Goal: Task Accomplishment & Management: Manage account settings

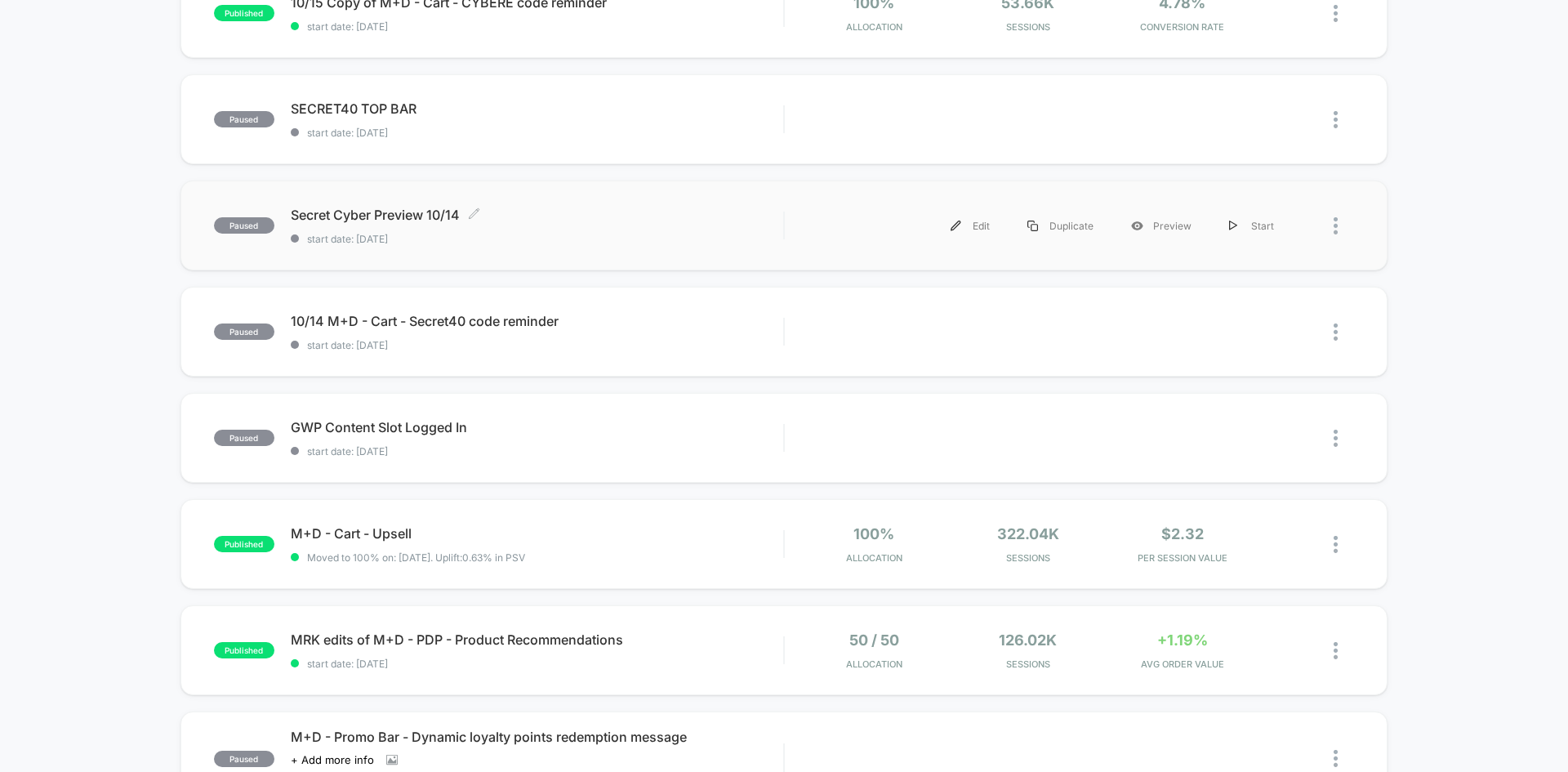
scroll to position [327, 0]
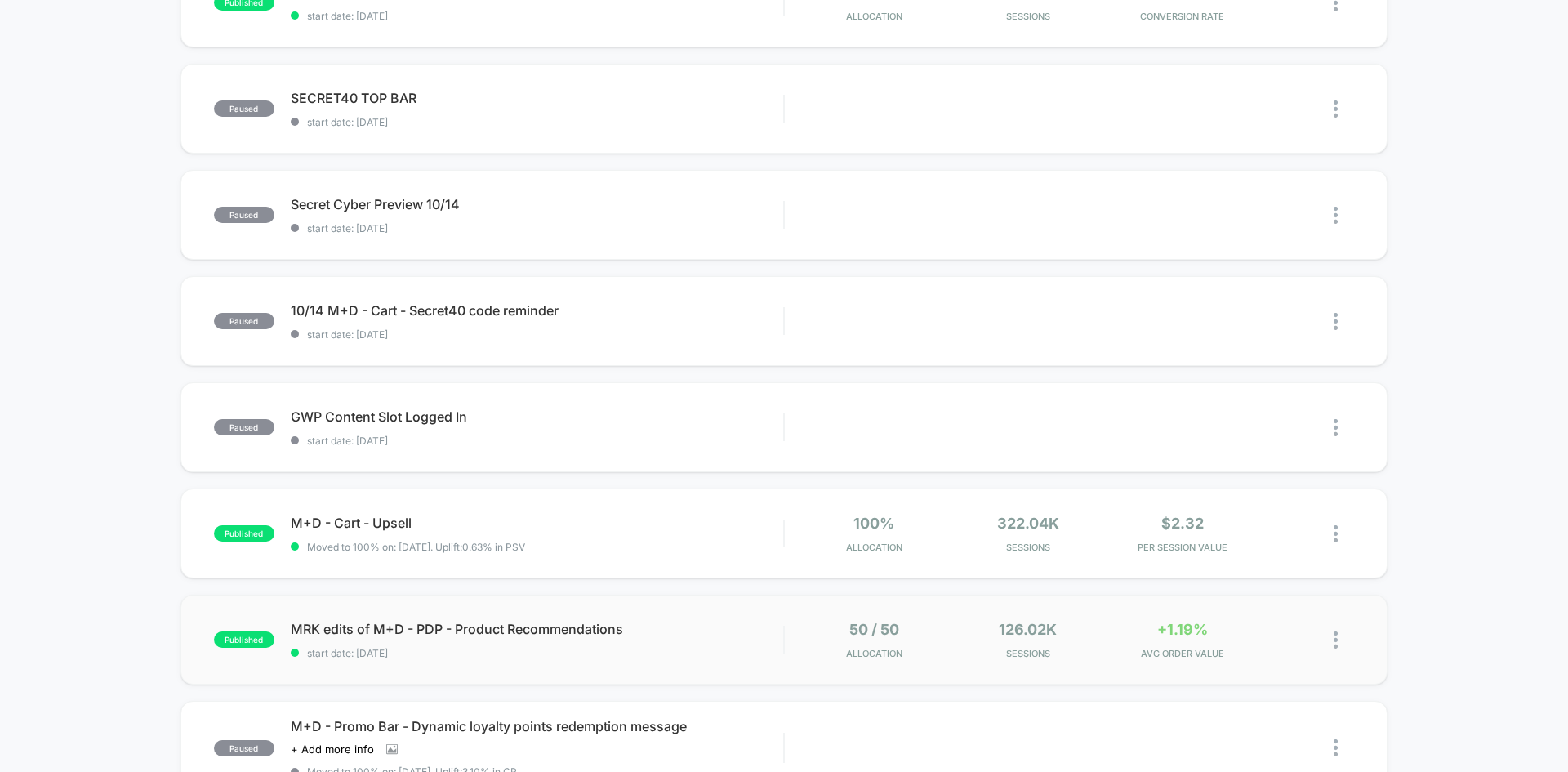
click at [735, 658] on span "start date: [DATE]" at bounding box center [538, 652] width 493 height 12
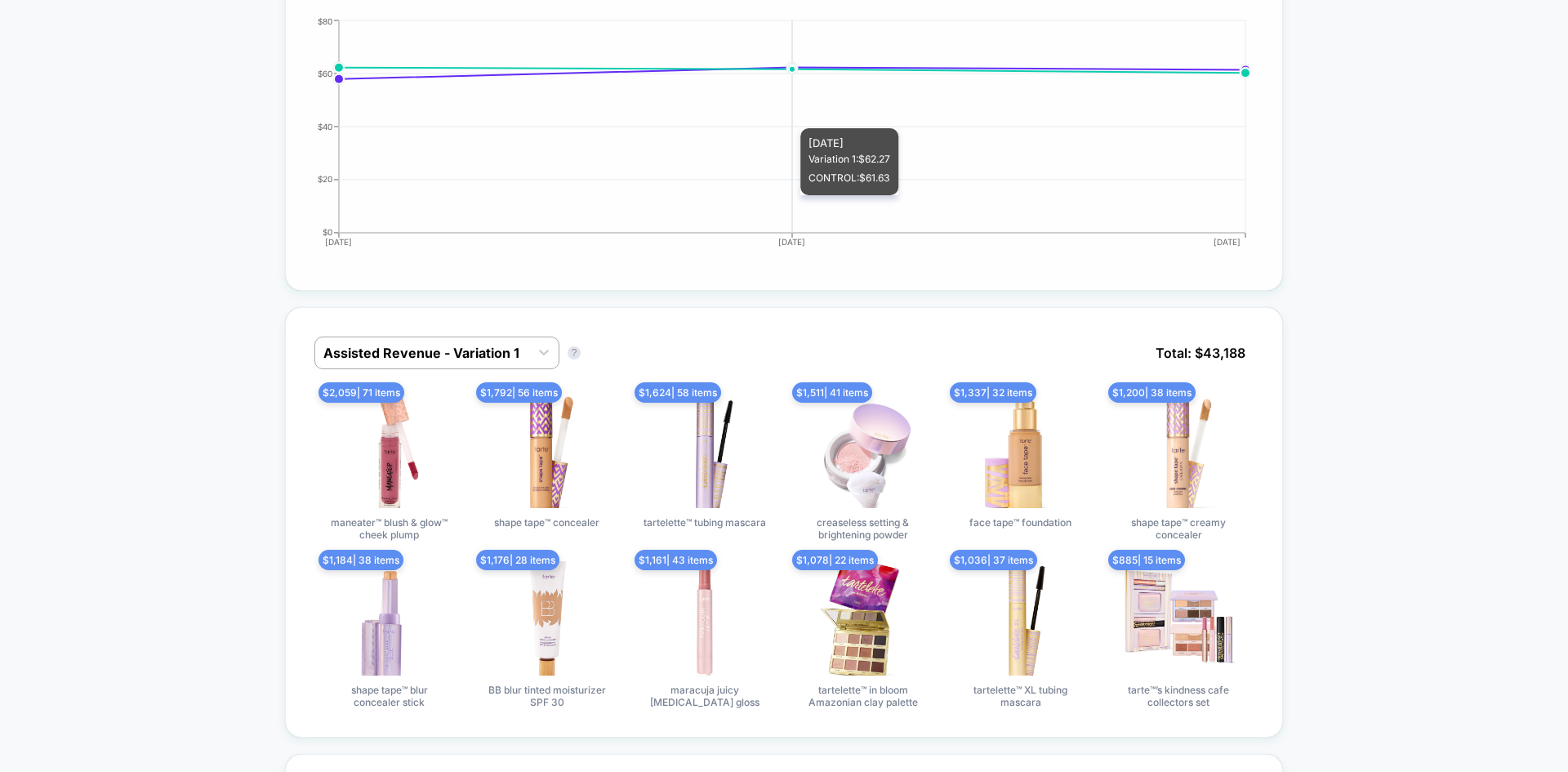
scroll to position [817, 0]
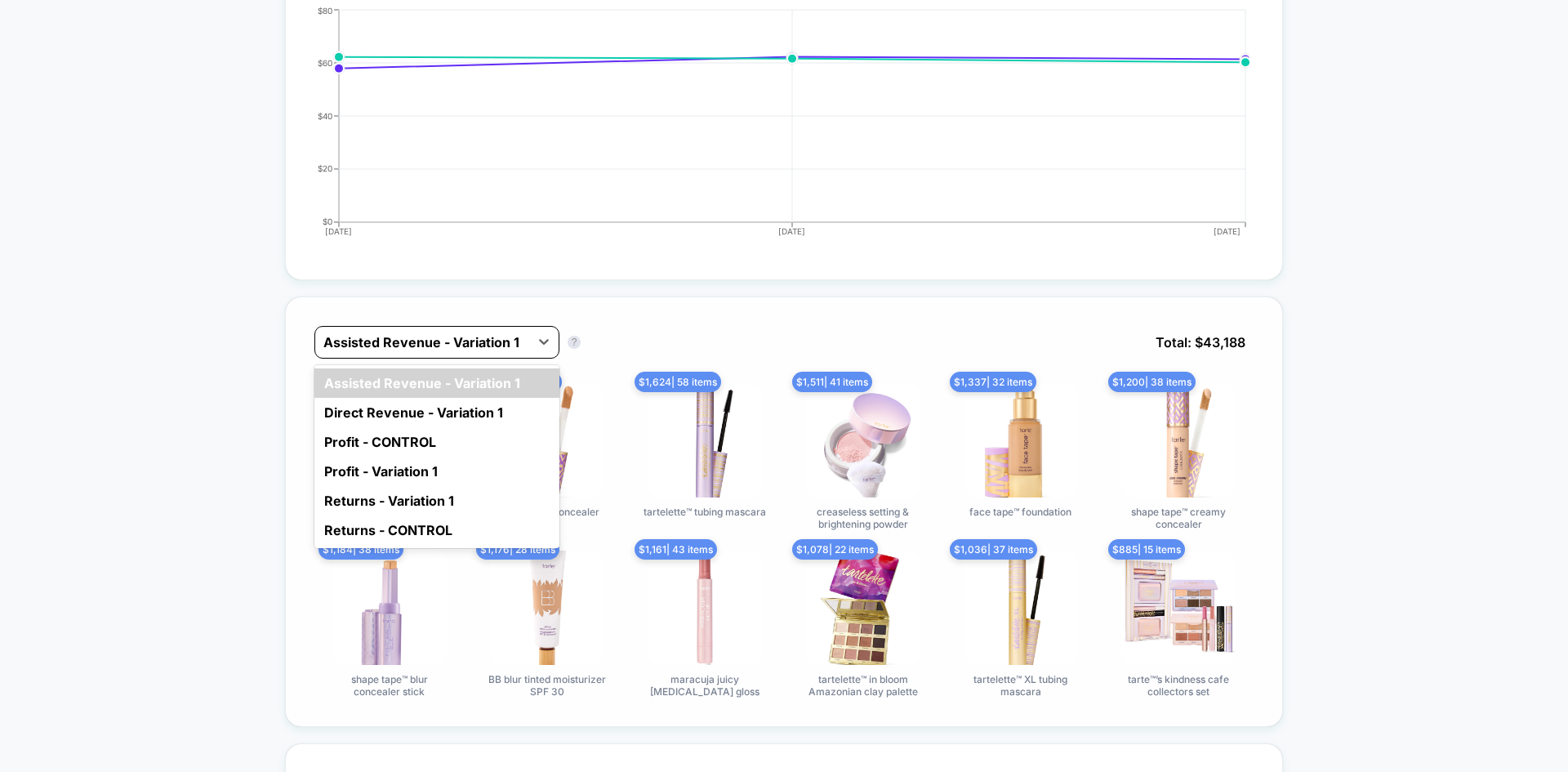
click at [419, 343] on div at bounding box center [422, 342] width 198 height 19
click at [439, 416] on div "Direct Revenue - Variation 1" at bounding box center [437, 412] width 245 height 29
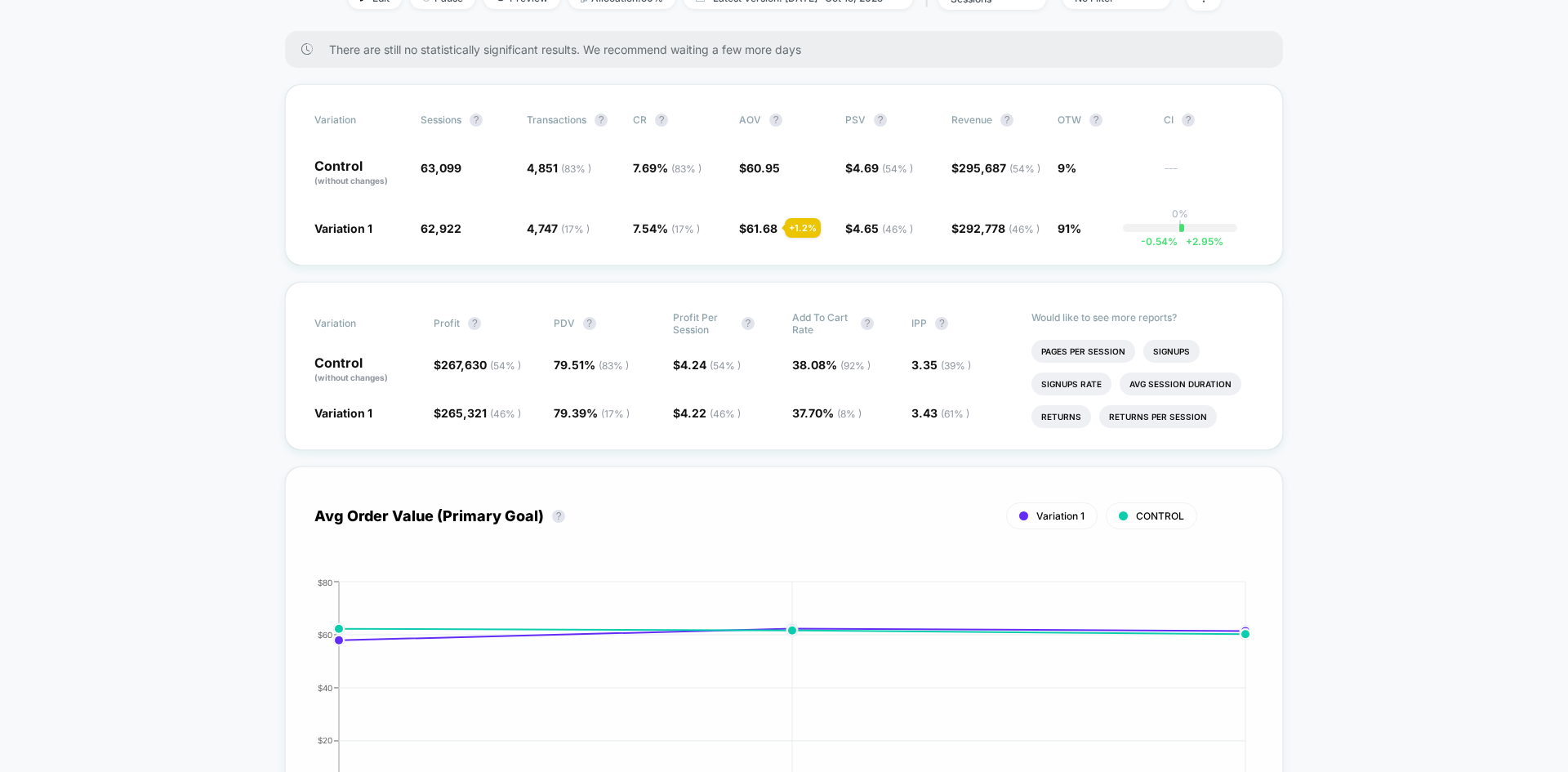
scroll to position [0, 0]
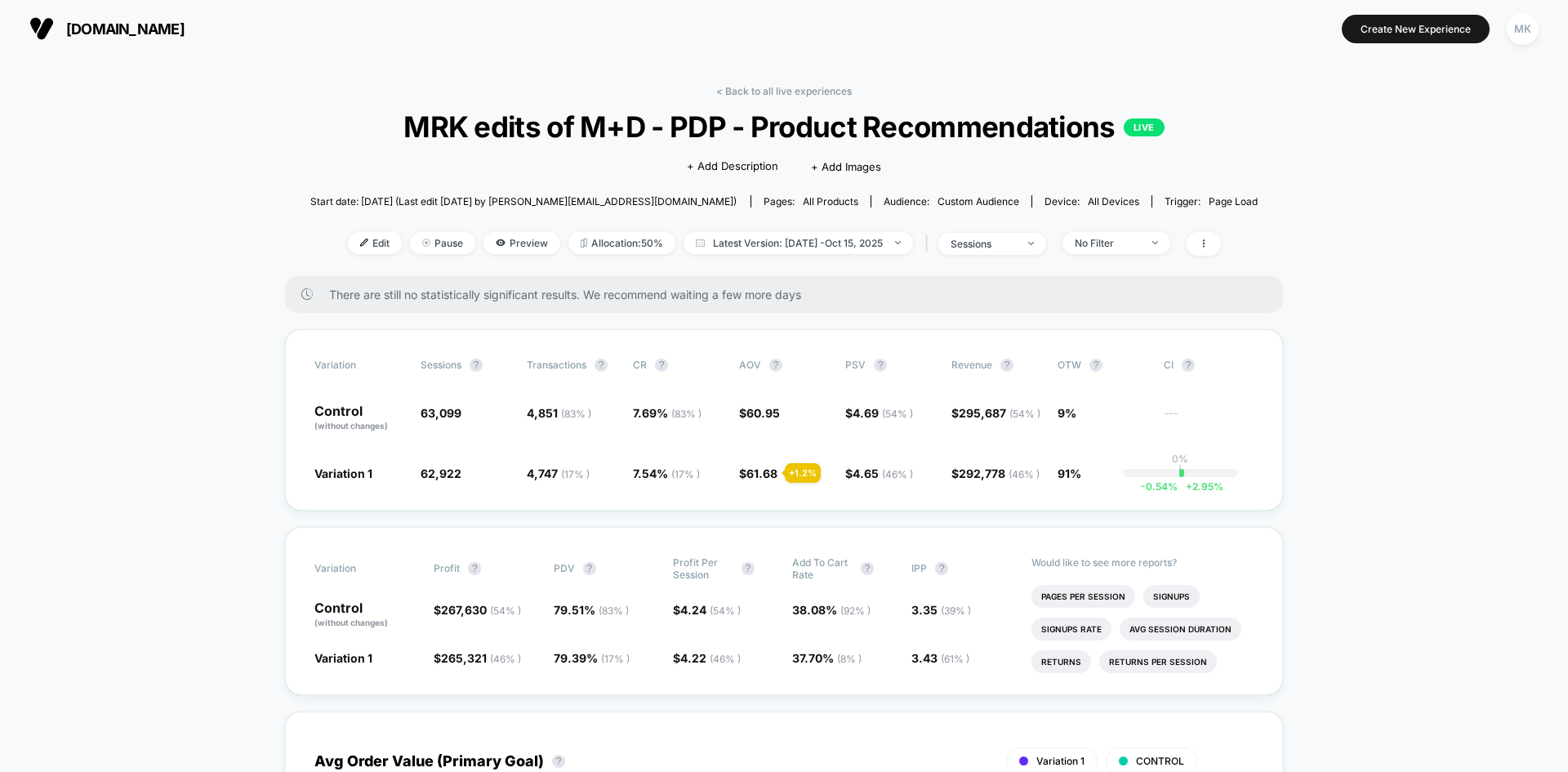
click at [1031, 199] on span "Device: all devices" at bounding box center [1091, 201] width 120 height 12
click at [1088, 203] on span "all devices" at bounding box center [1114, 201] width 51 height 12
click at [884, 205] on div "Audience: Custom Audience" at bounding box center [952, 201] width 136 height 12
click at [764, 201] on div "Pages: all products" at bounding box center [811, 201] width 94 height 12
click at [803, 200] on span "all products" at bounding box center [831, 201] width 56 height 12
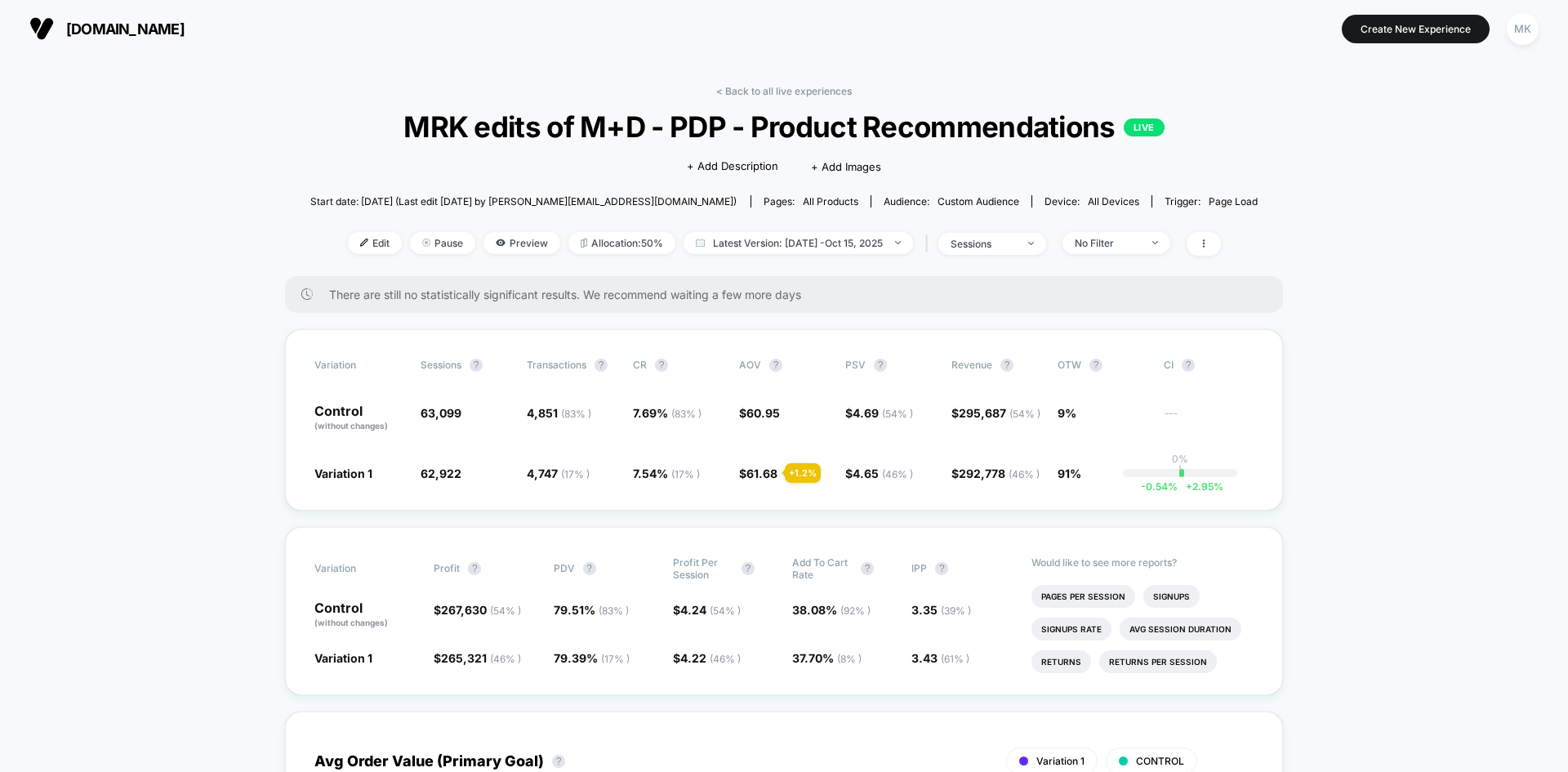
click at [764, 200] on div "Pages: all products" at bounding box center [811, 201] width 94 height 12
click at [803, 198] on span "all products" at bounding box center [831, 201] width 56 height 12
click at [1209, 239] on icon at bounding box center [1203, 243] width 10 height 10
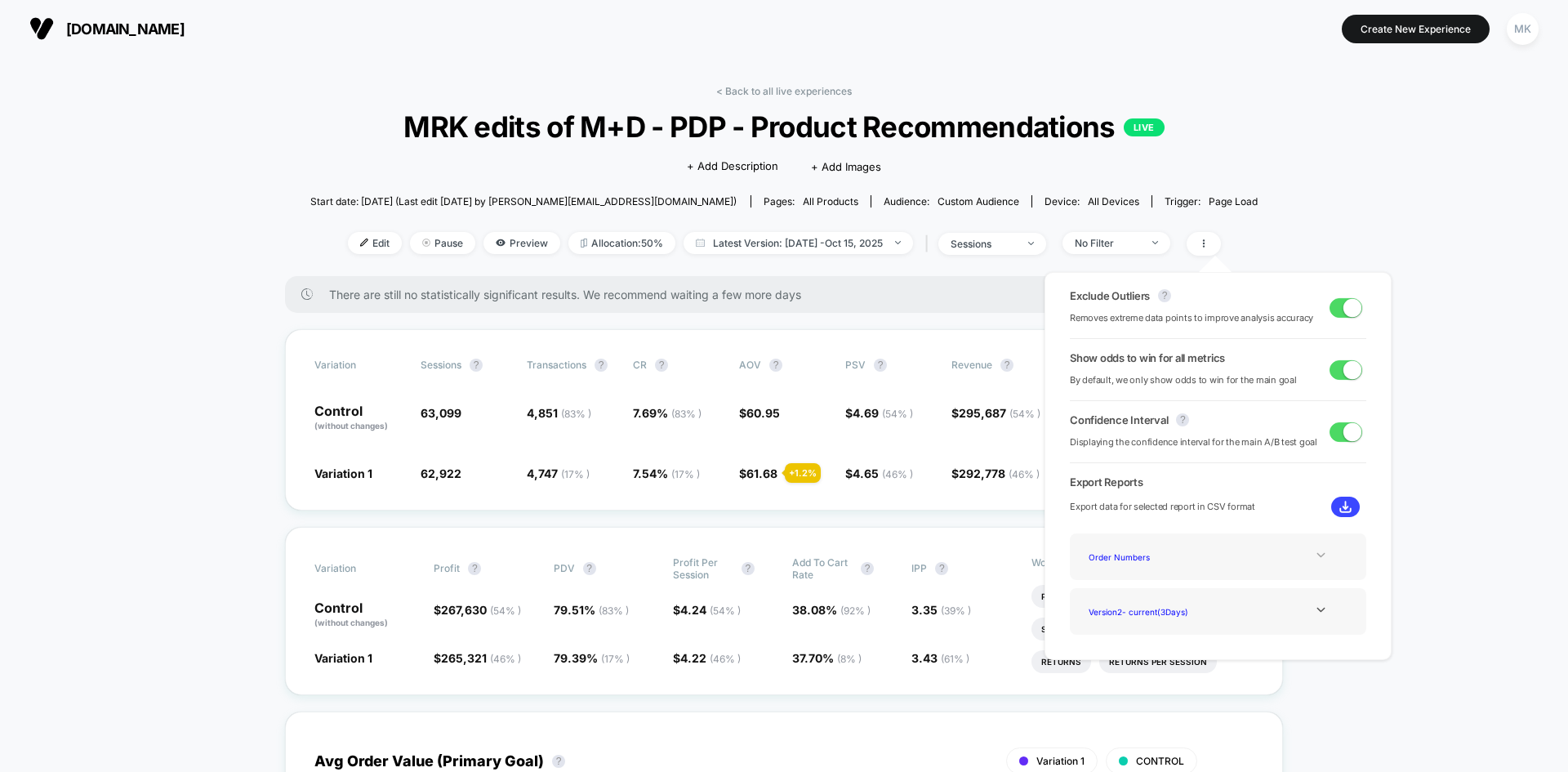
click at [1316, 560] on icon at bounding box center [1321, 554] width 12 height 12
click at [1139, 579] on div "Experience Data" at bounding box center [1148, 579] width 131 height 22
click at [1318, 560] on icon at bounding box center [1321, 554] width 12 height 12
click at [1125, 561] on div "Order Numbers" at bounding box center [1148, 557] width 131 height 22
click at [1309, 560] on div at bounding box center [1322, 554] width 66 height 12
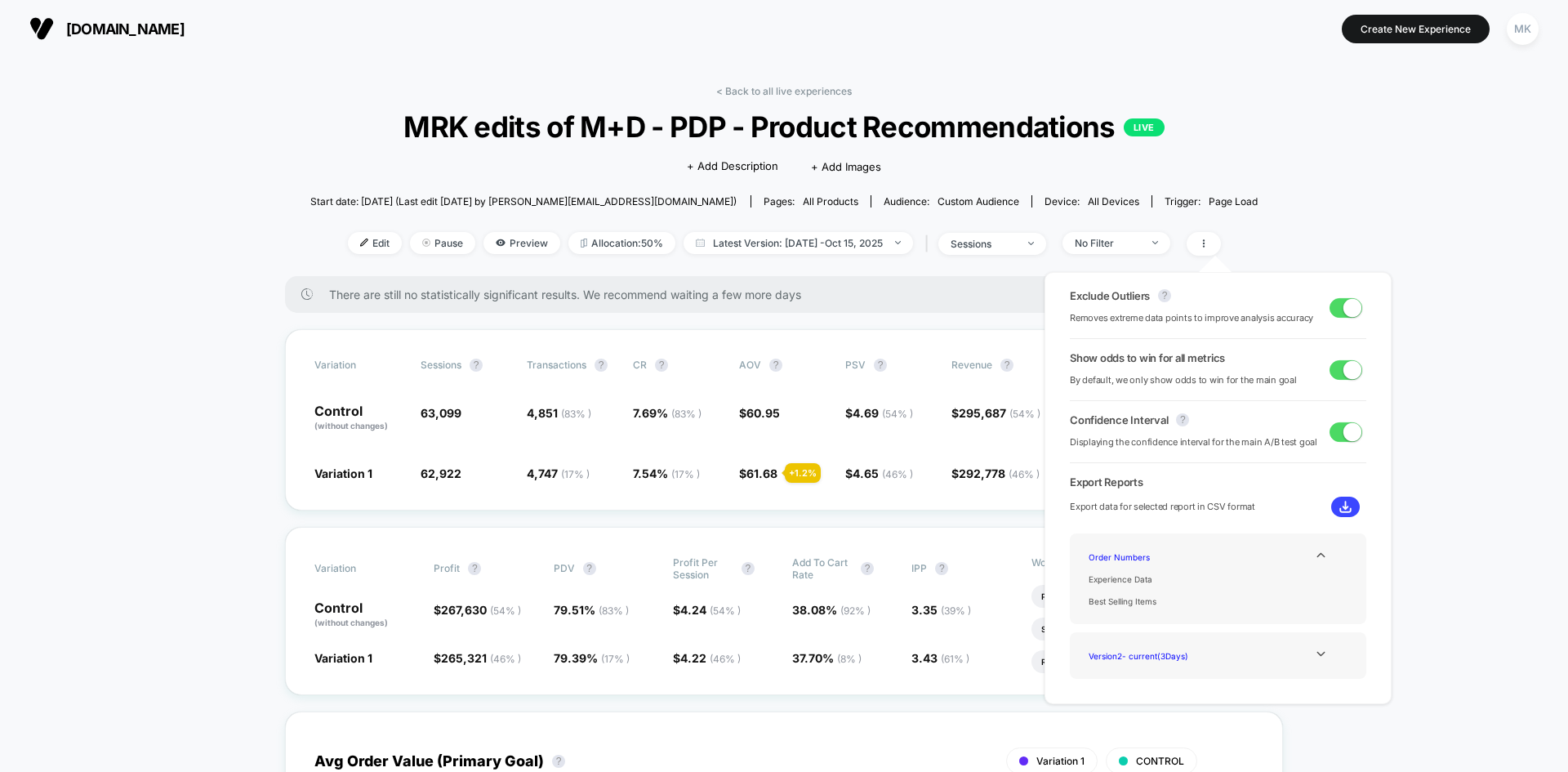
click at [1250, 651] on div "Version 2 - current ( 3 Days)" at bounding box center [1218, 656] width 272 height 22
click at [1324, 653] on div at bounding box center [1322, 653] width 66 height 12
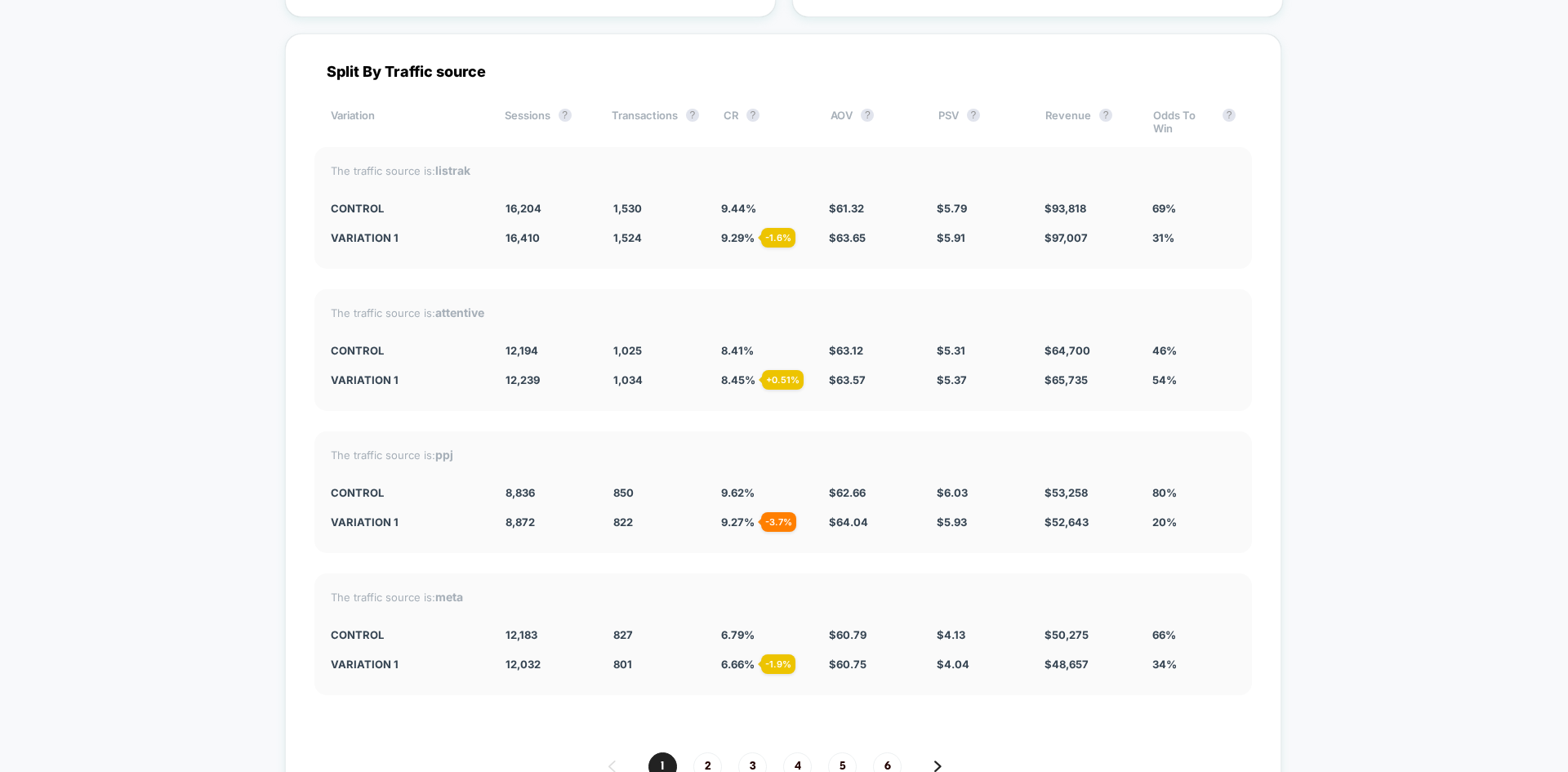
scroll to position [4983, 0]
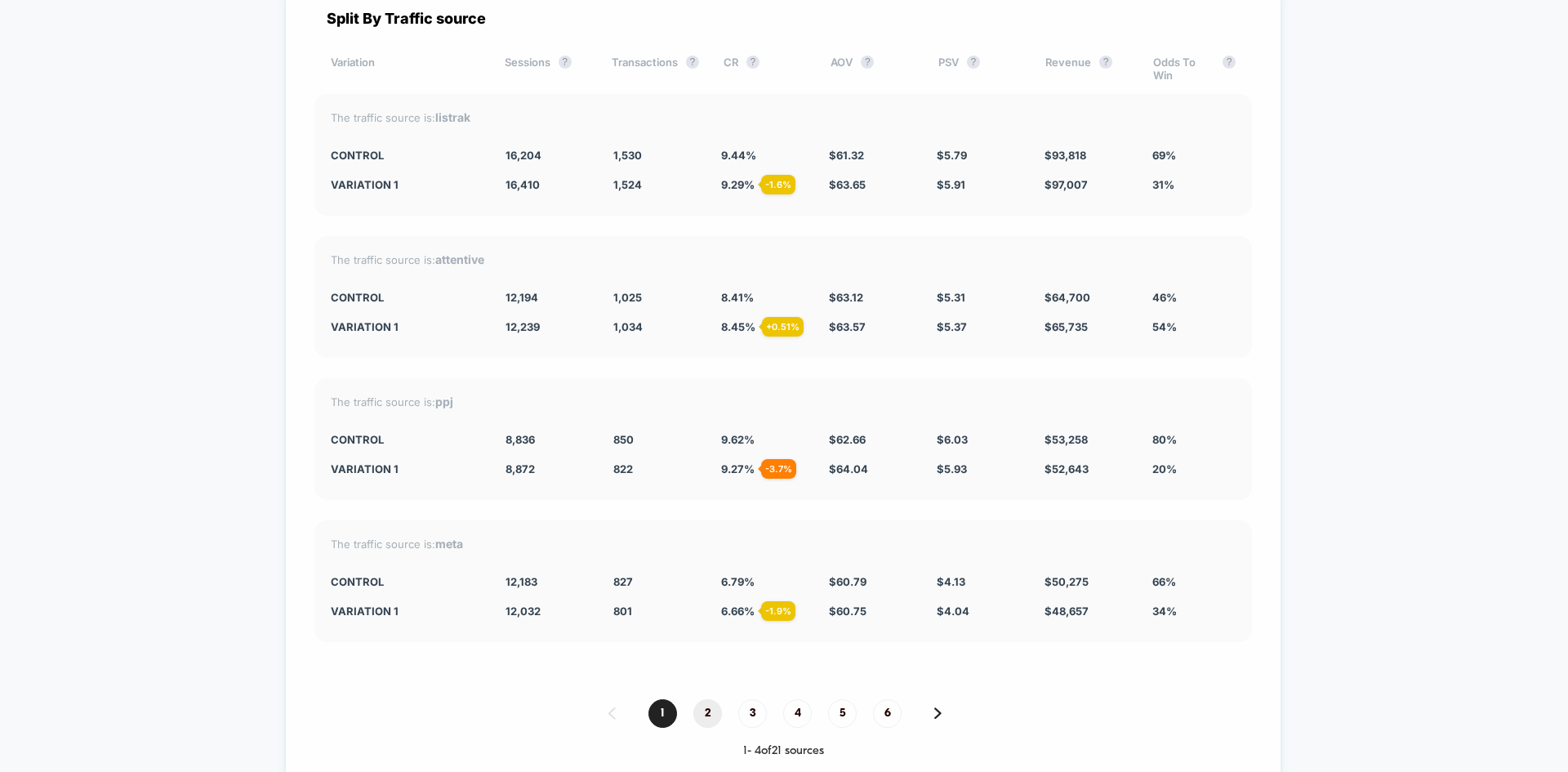
click at [702, 719] on span "2" at bounding box center [707, 712] width 28 height 28
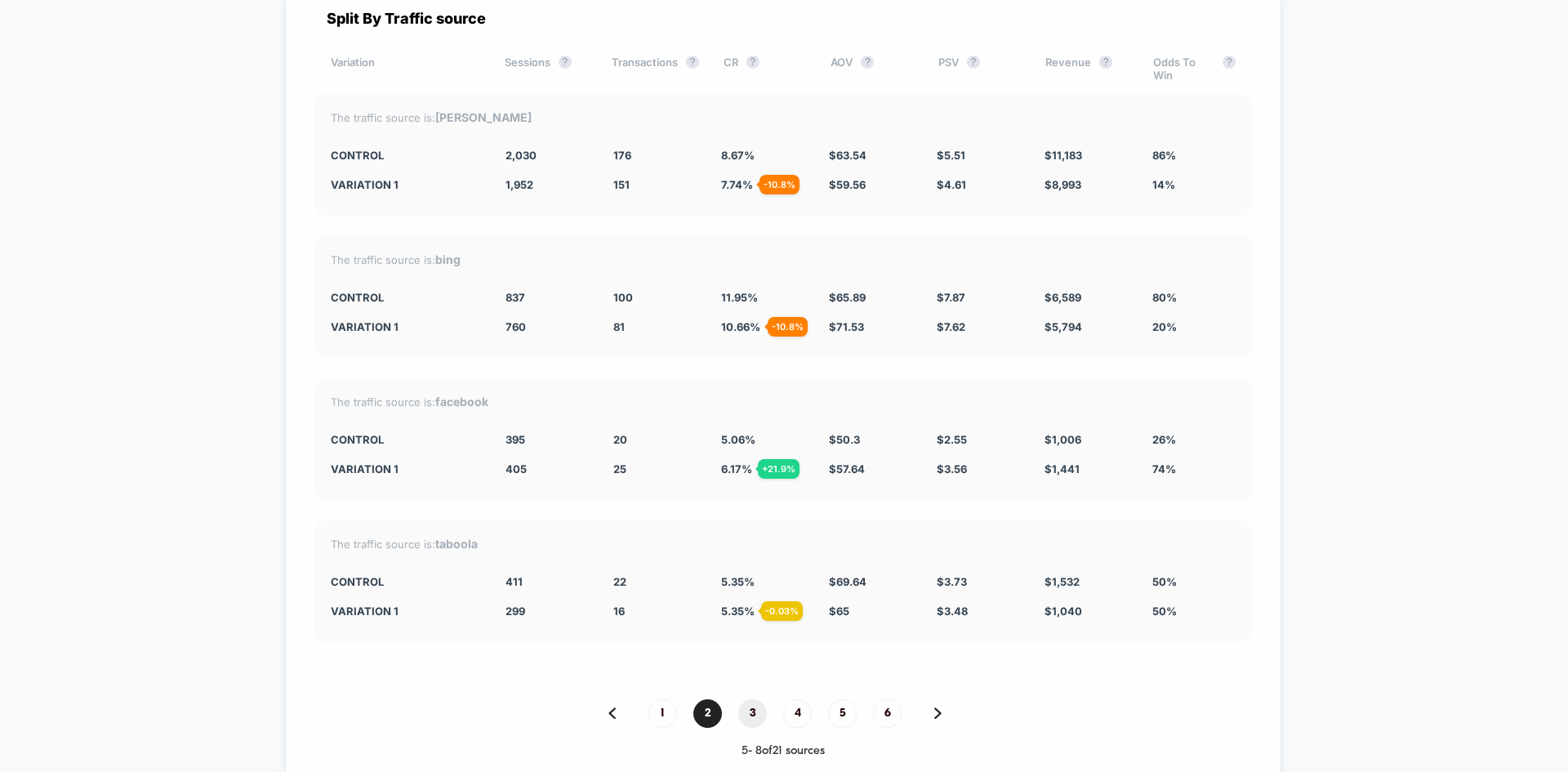
click at [738, 715] on span "3" at bounding box center [752, 712] width 28 height 28
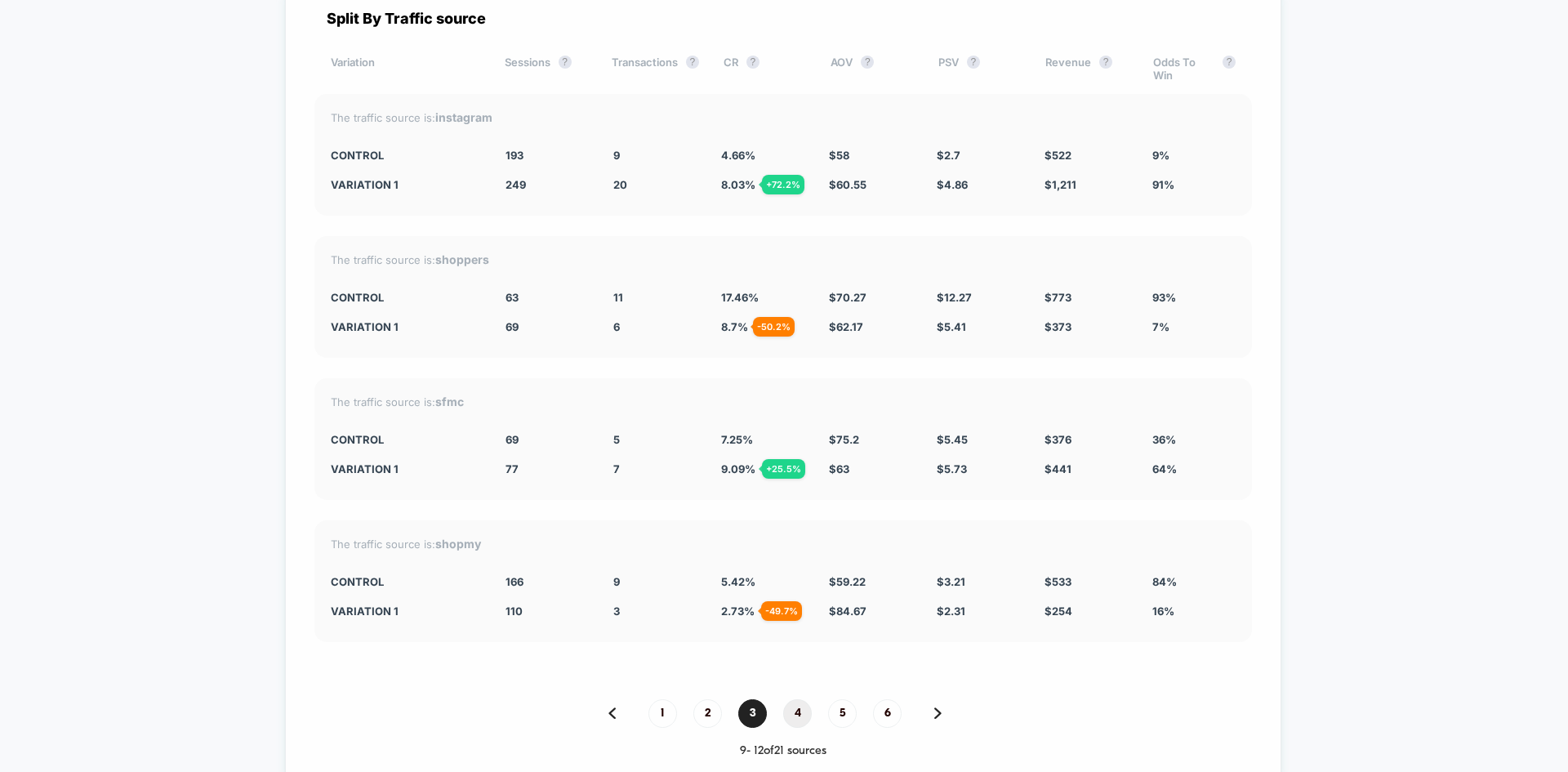
click at [799, 714] on span "4" at bounding box center [797, 712] width 28 height 28
click at [834, 712] on span "5" at bounding box center [842, 712] width 28 height 28
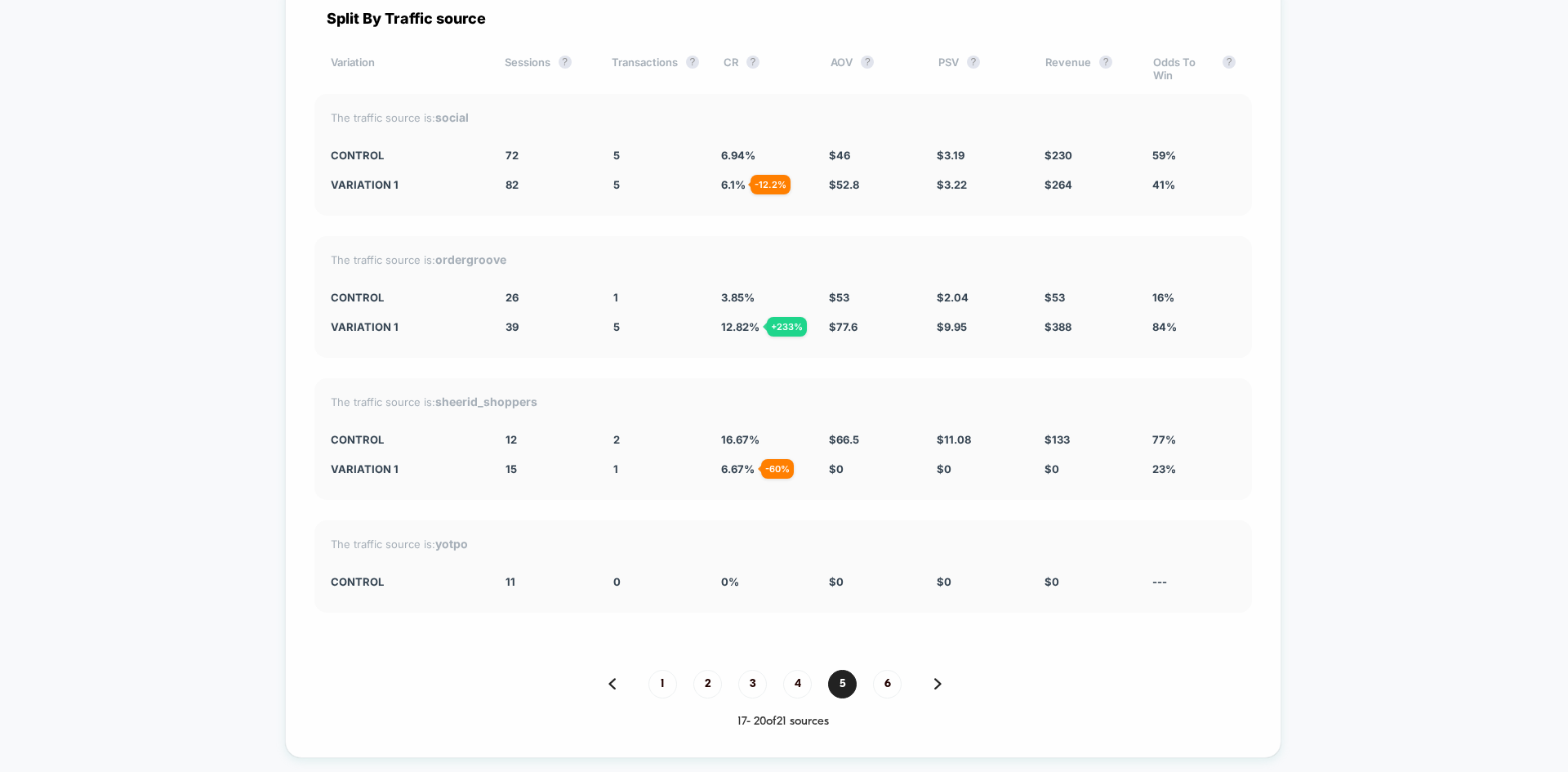
click at [895, 686] on div "1 2 3 4 5 6" at bounding box center [783, 683] width 938 height 28
click at [887, 686] on span "6" at bounding box center [887, 683] width 28 height 28
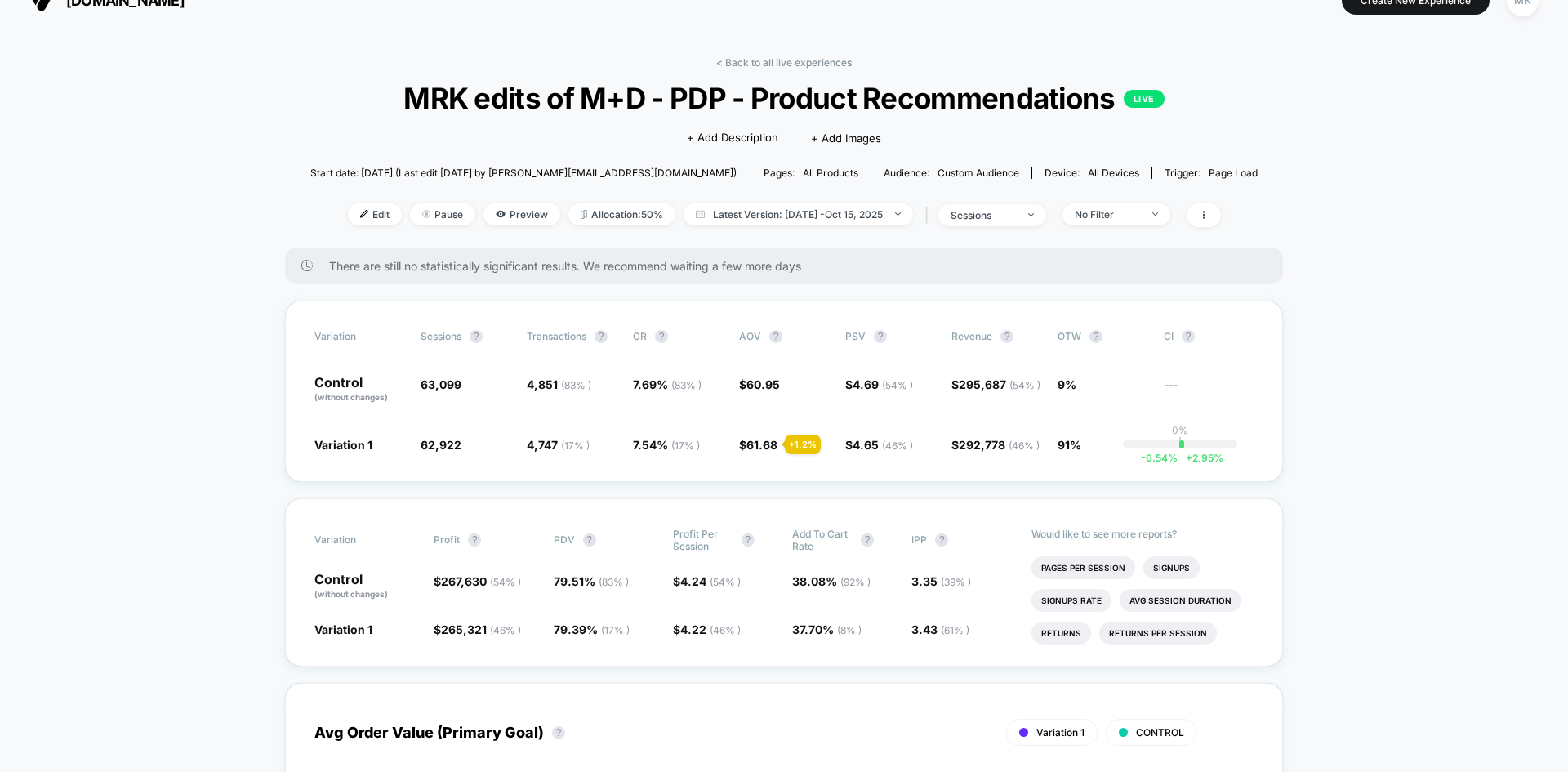
scroll to position [0, 0]
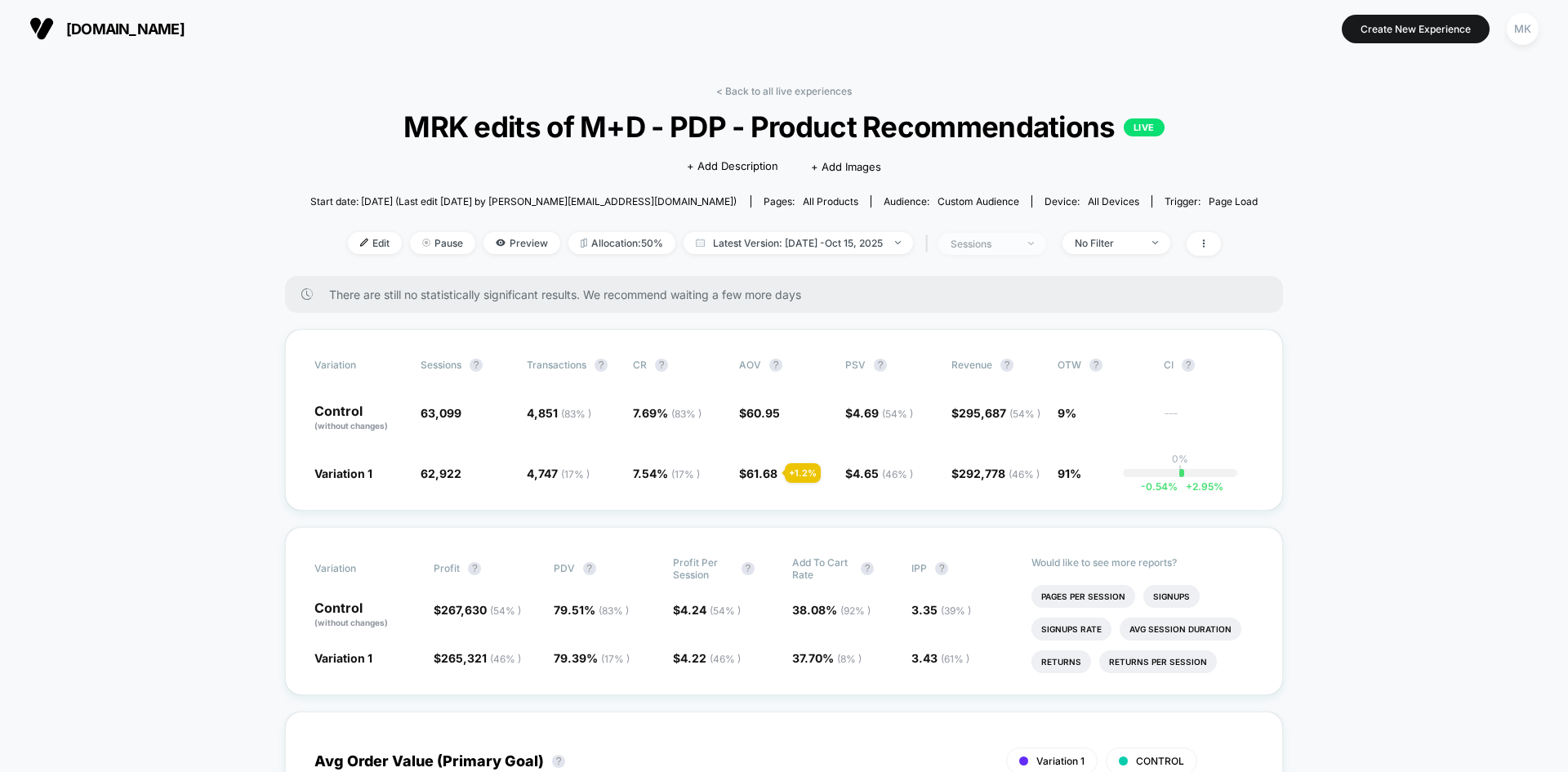
click at [1017, 240] on div "sessions" at bounding box center [983, 244] width 65 height 12
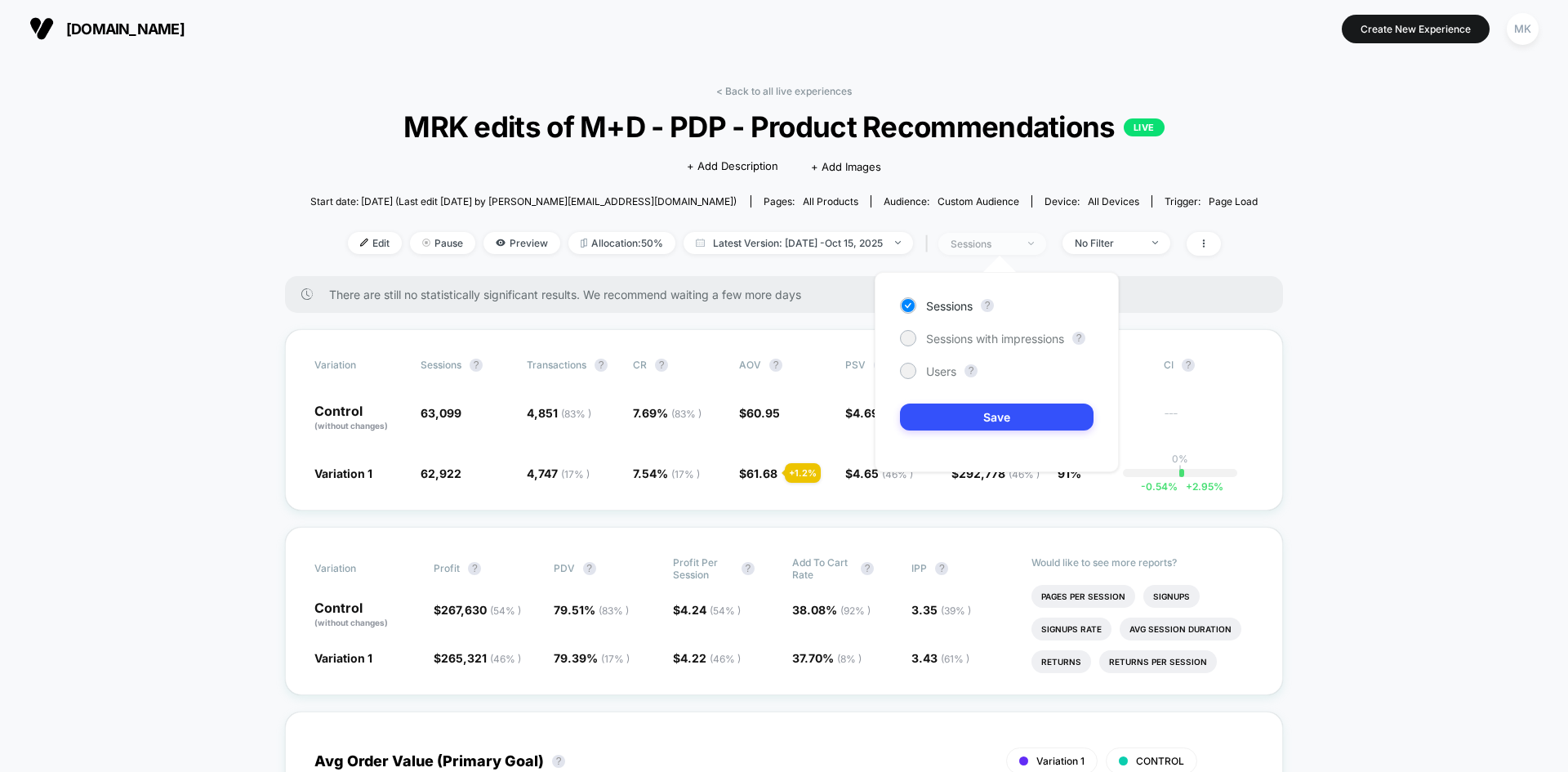
click at [1017, 240] on div "sessions" at bounding box center [983, 244] width 65 height 12
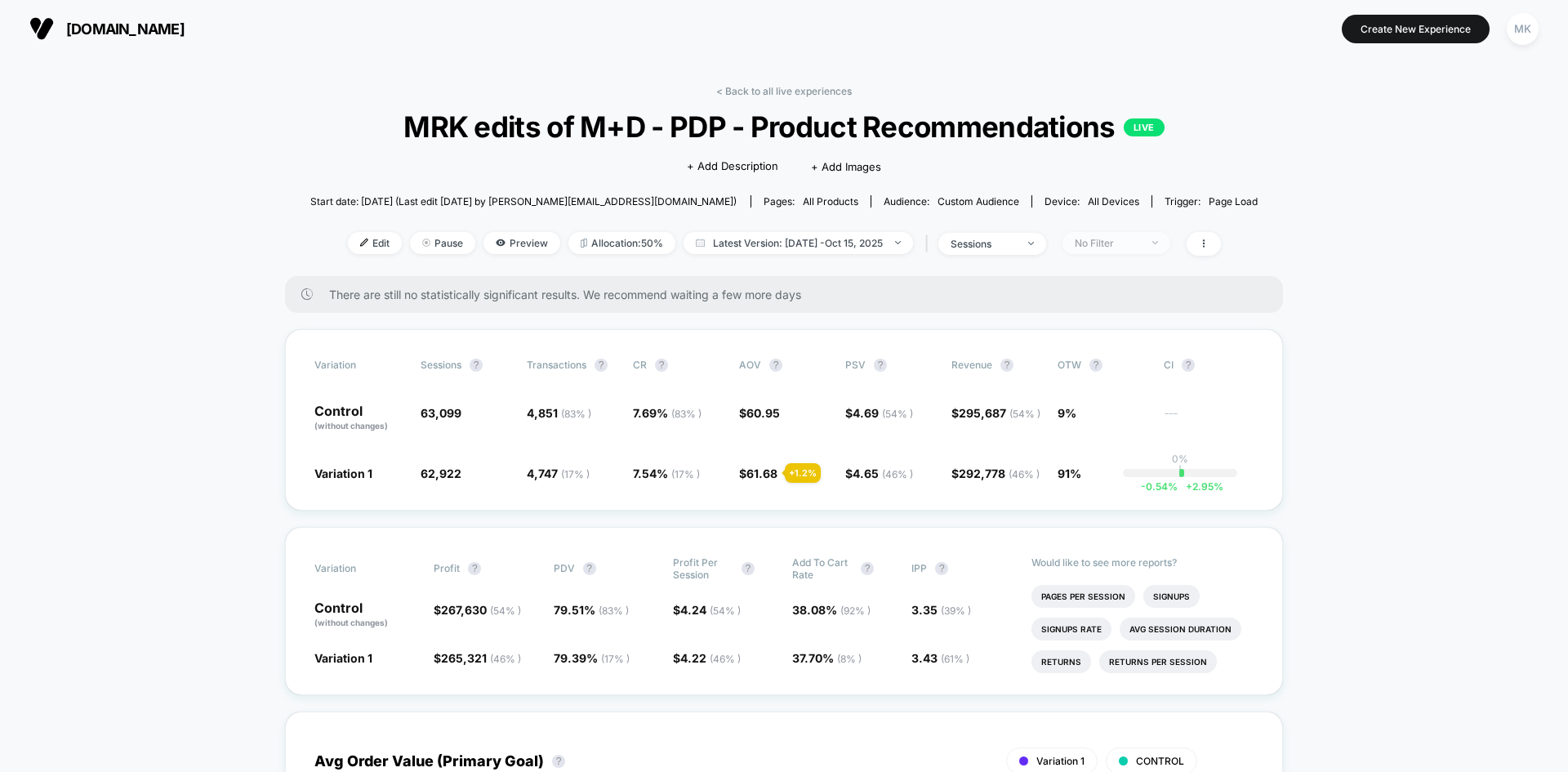
click at [1091, 245] on div "No Filter" at bounding box center [1107, 243] width 65 height 12
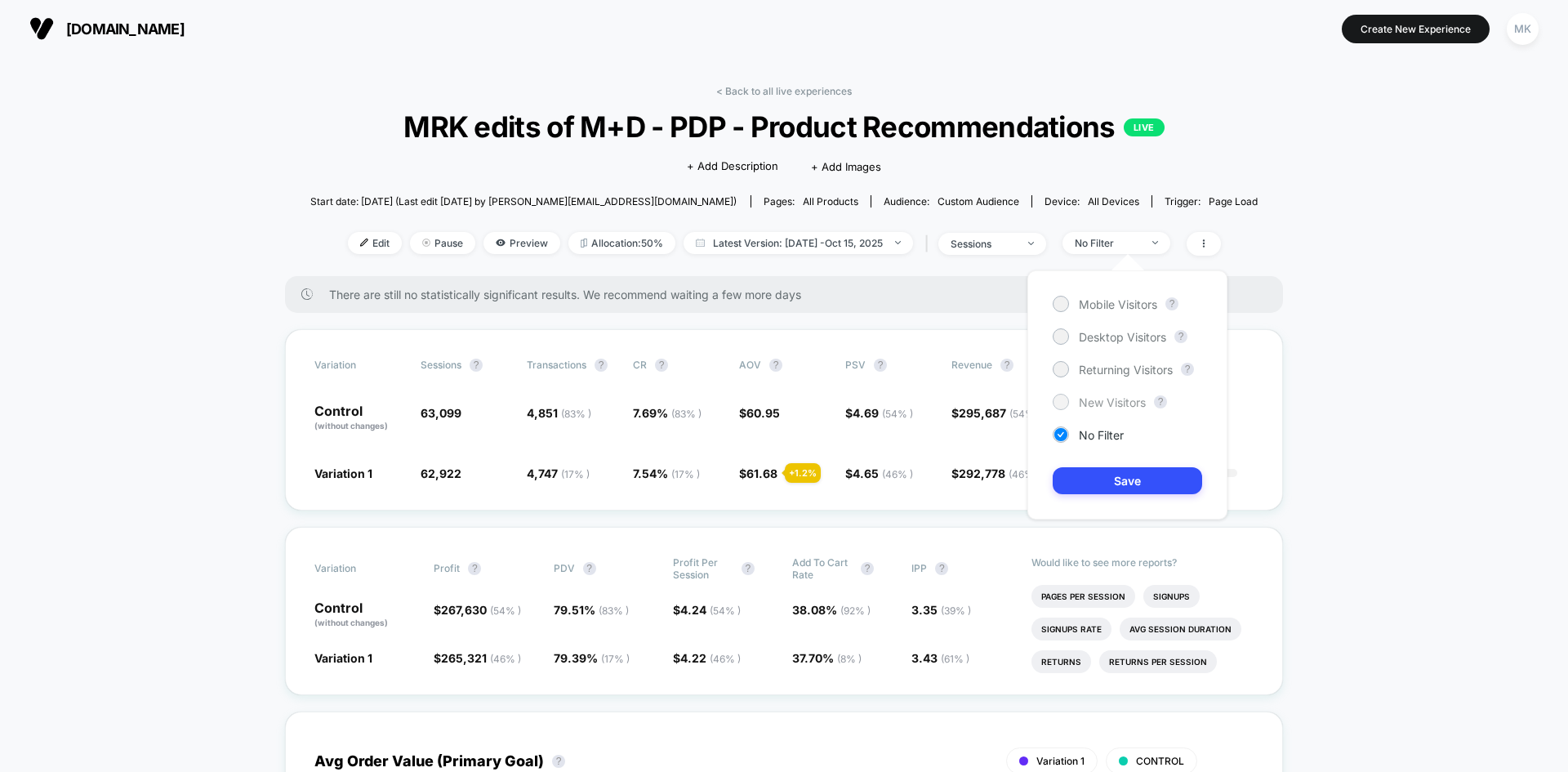
click at [1059, 403] on div at bounding box center [1060, 401] width 12 height 12
click at [1101, 474] on button "Save" at bounding box center [1127, 480] width 149 height 27
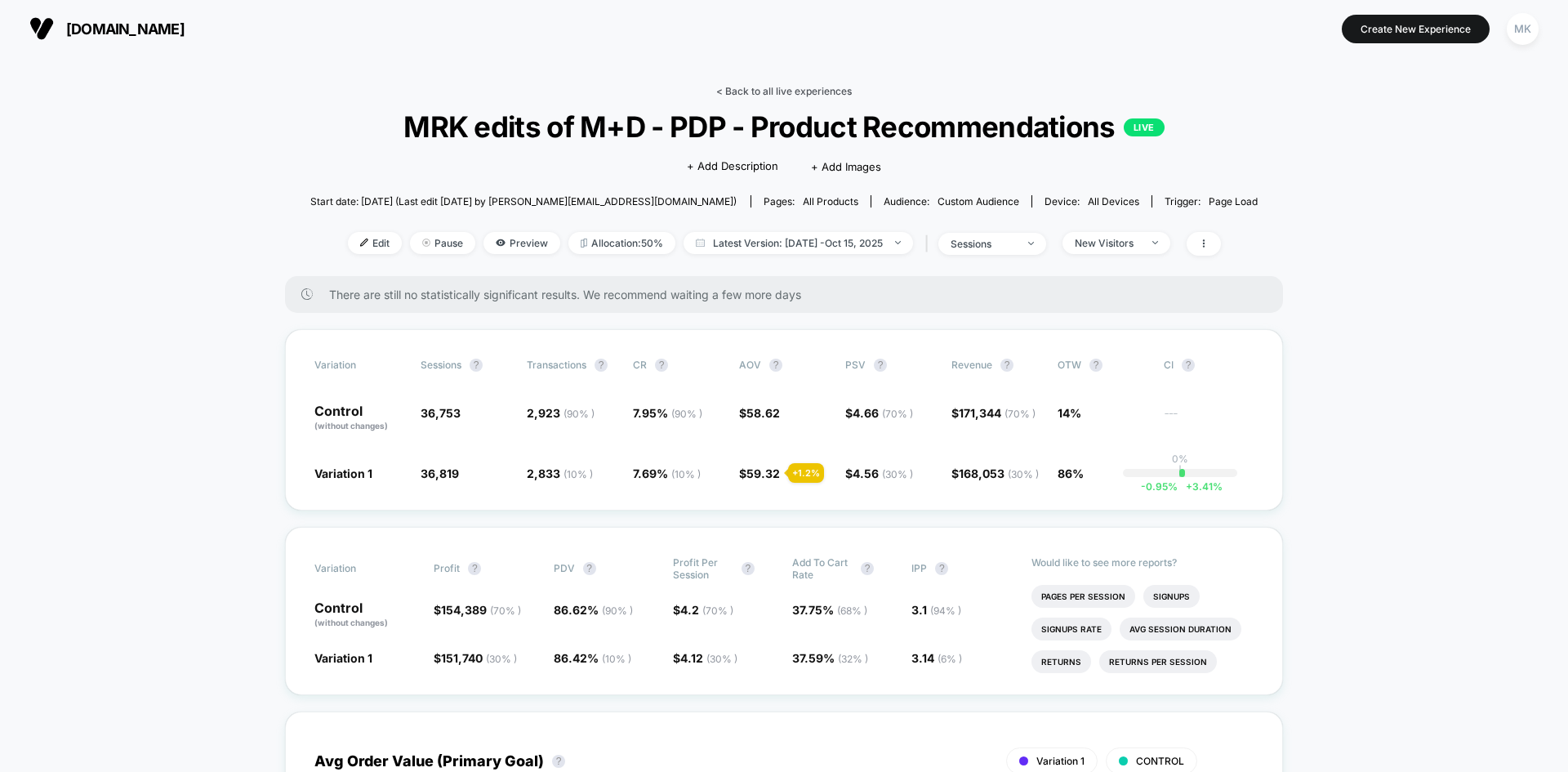
click at [736, 91] on link "< Back to all live experiences" at bounding box center [784, 91] width 136 height 12
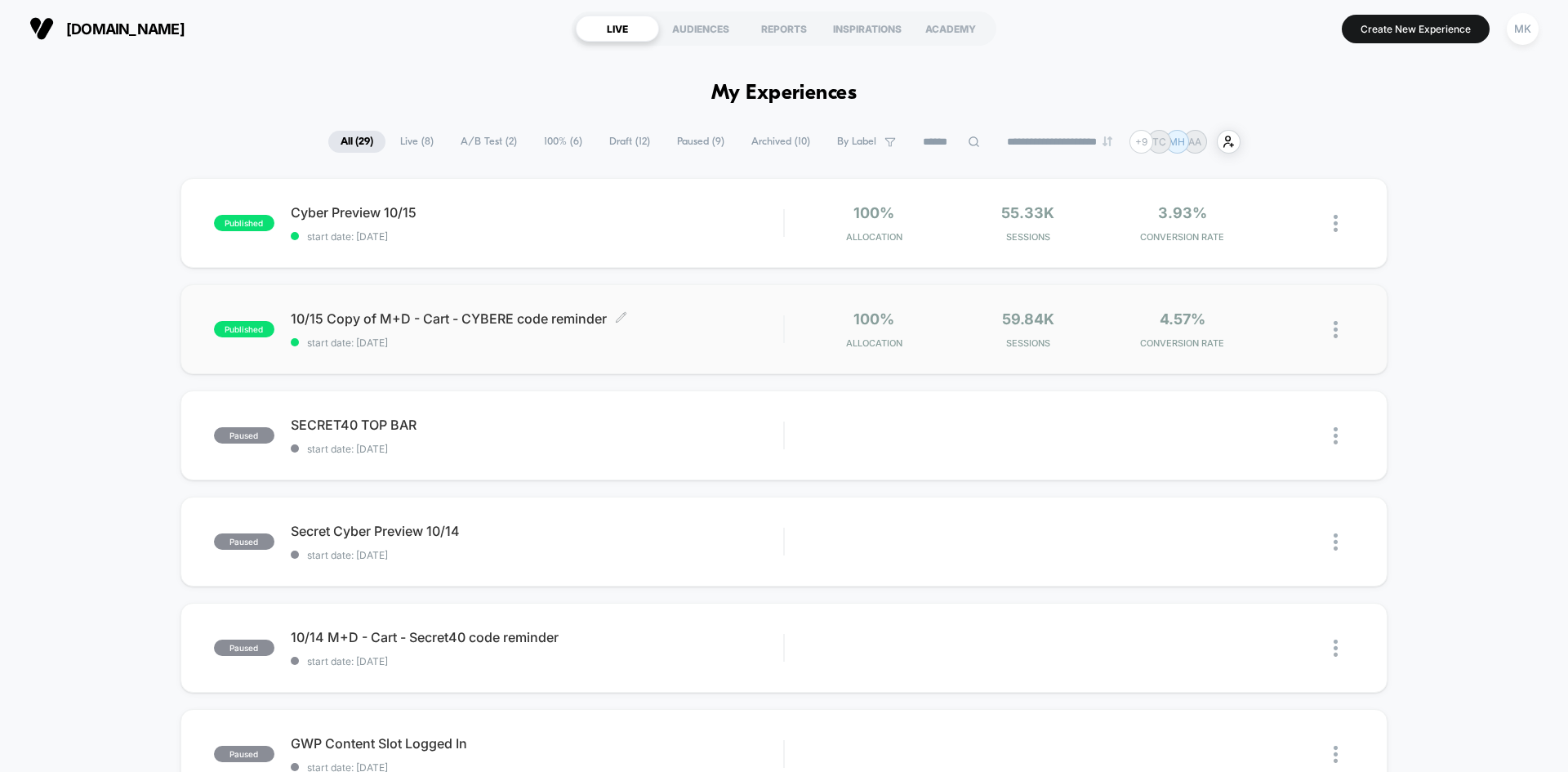
click at [659, 321] on span "10/15 Copy of M+D - Cart - CYBERE code reminder Click to edit experience details" at bounding box center [538, 319] width 493 height 16
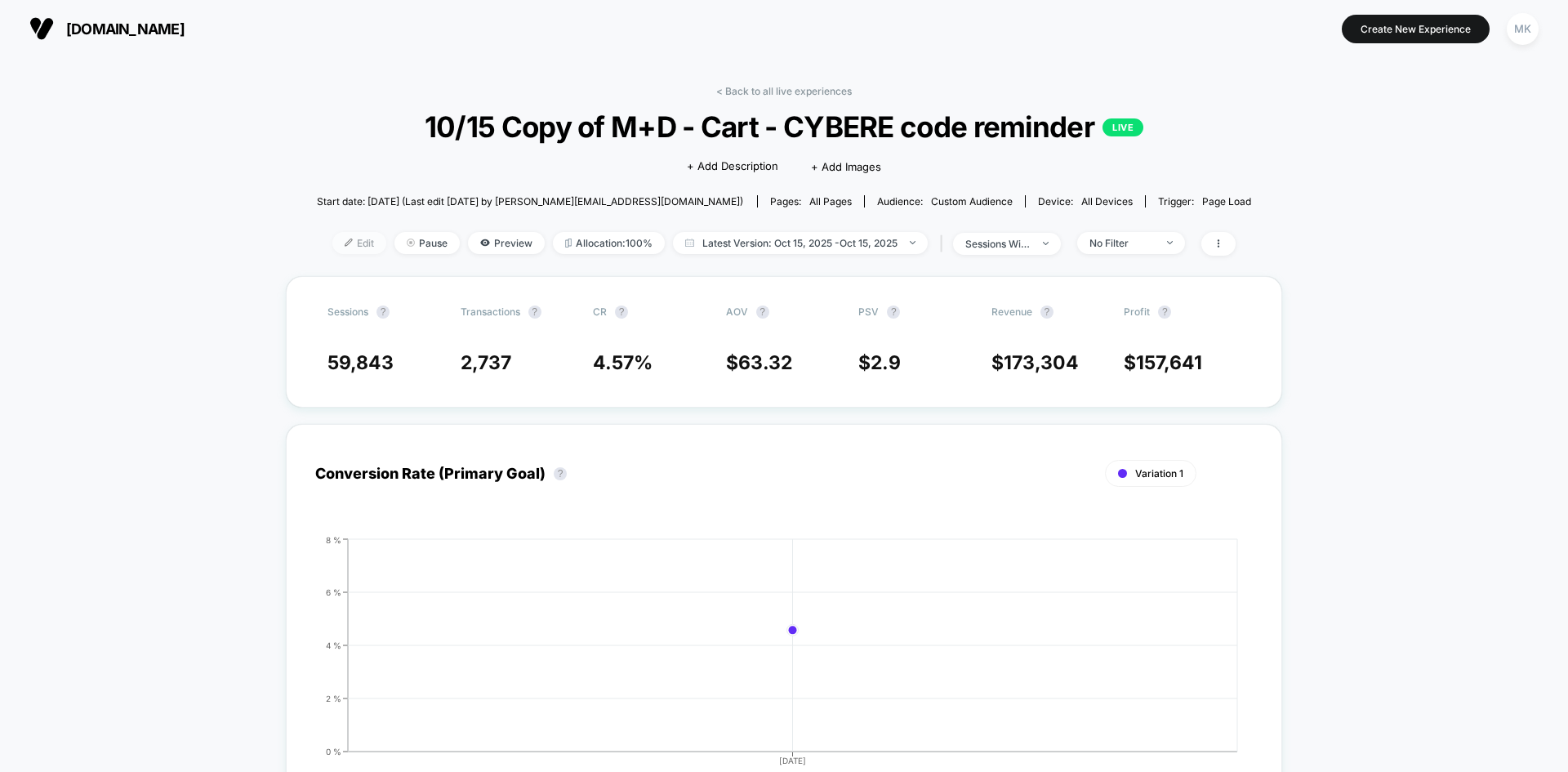
click at [359, 248] on span "Edit" at bounding box center [359, 243] width 54 height 22
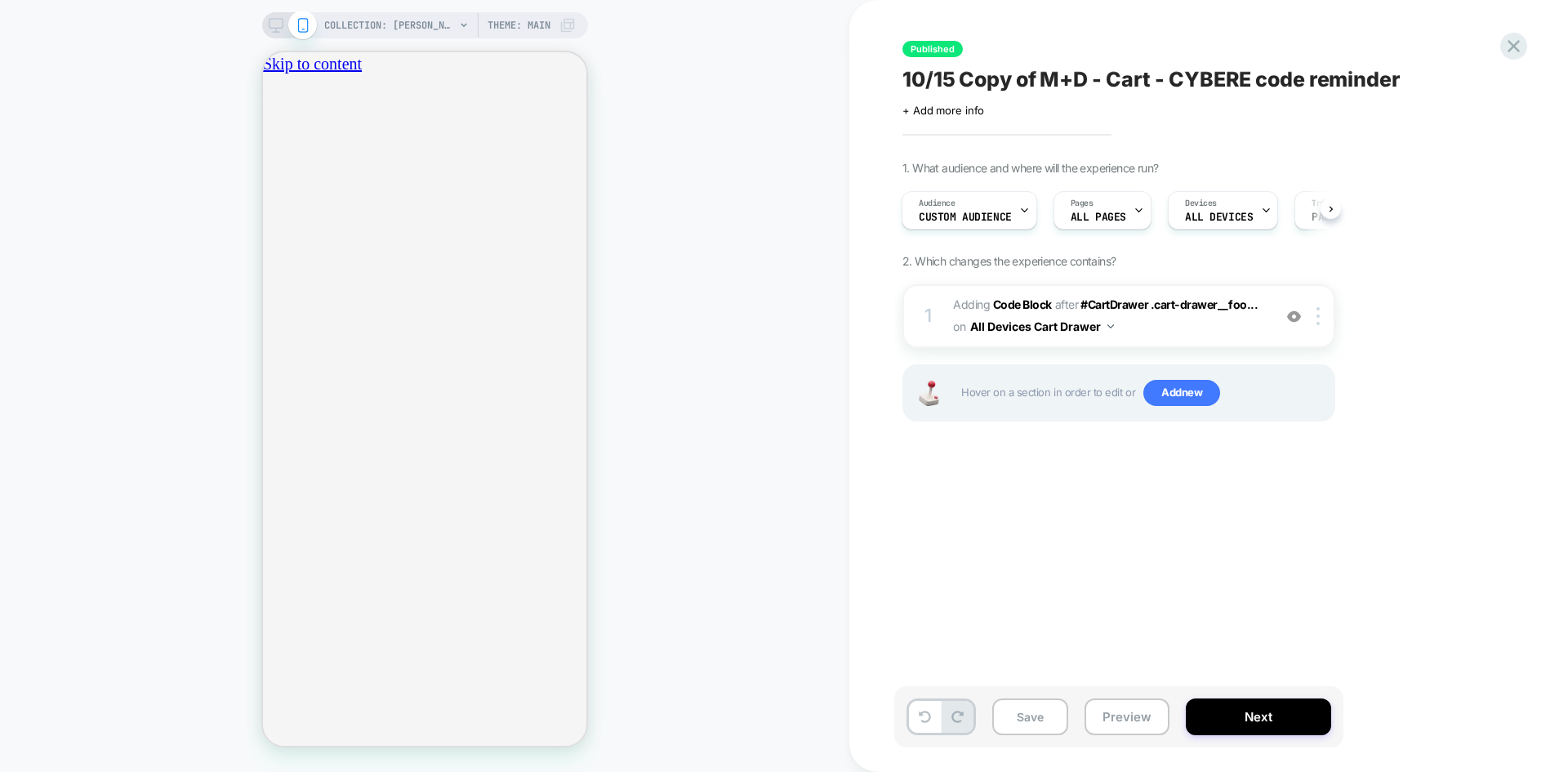
scroll to position [0, 575]
click at [1233, 707] on button "Next" at bounding box center [1258, 717] width 146 height 37
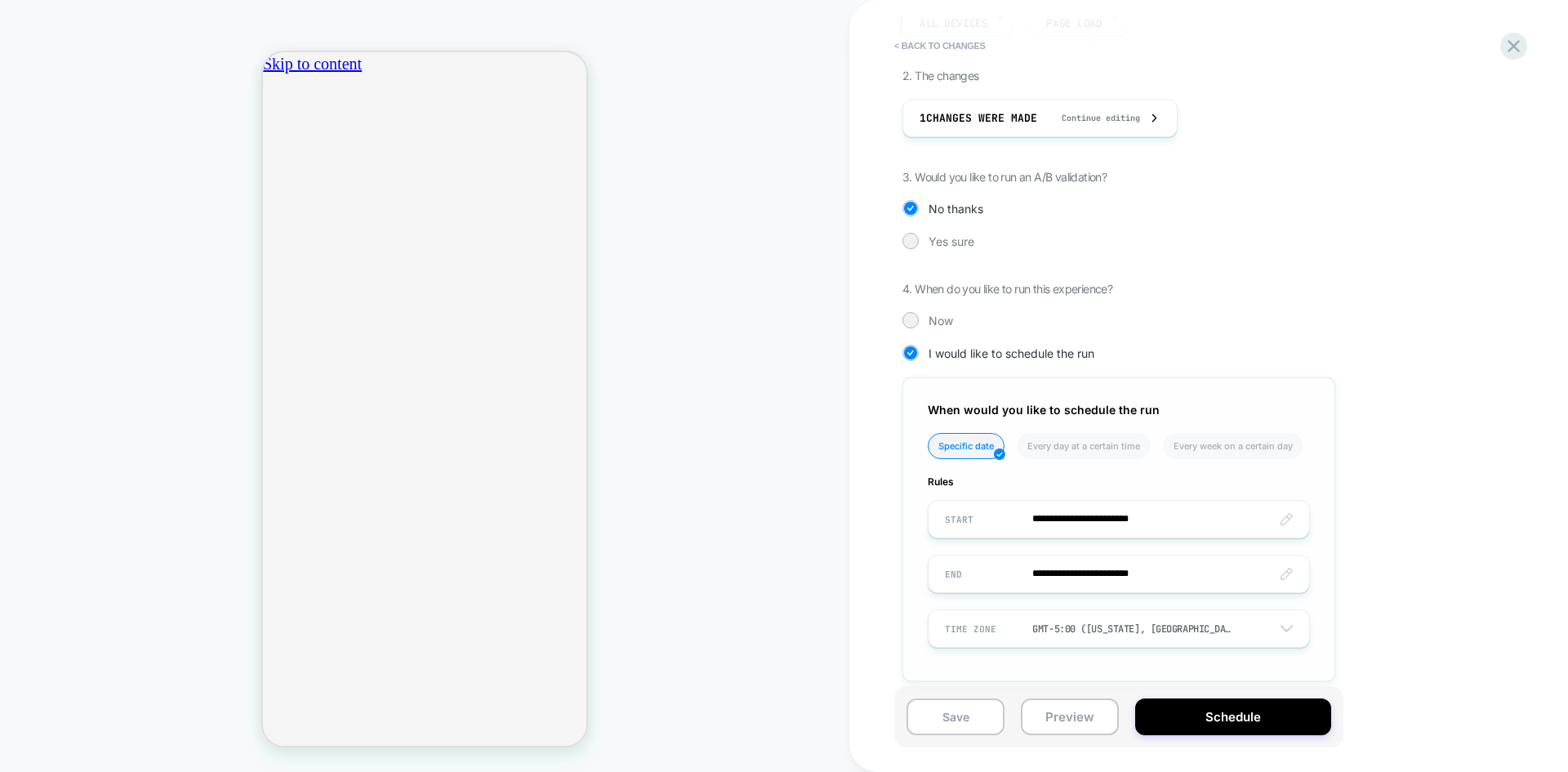
scroll to position [288, 0]
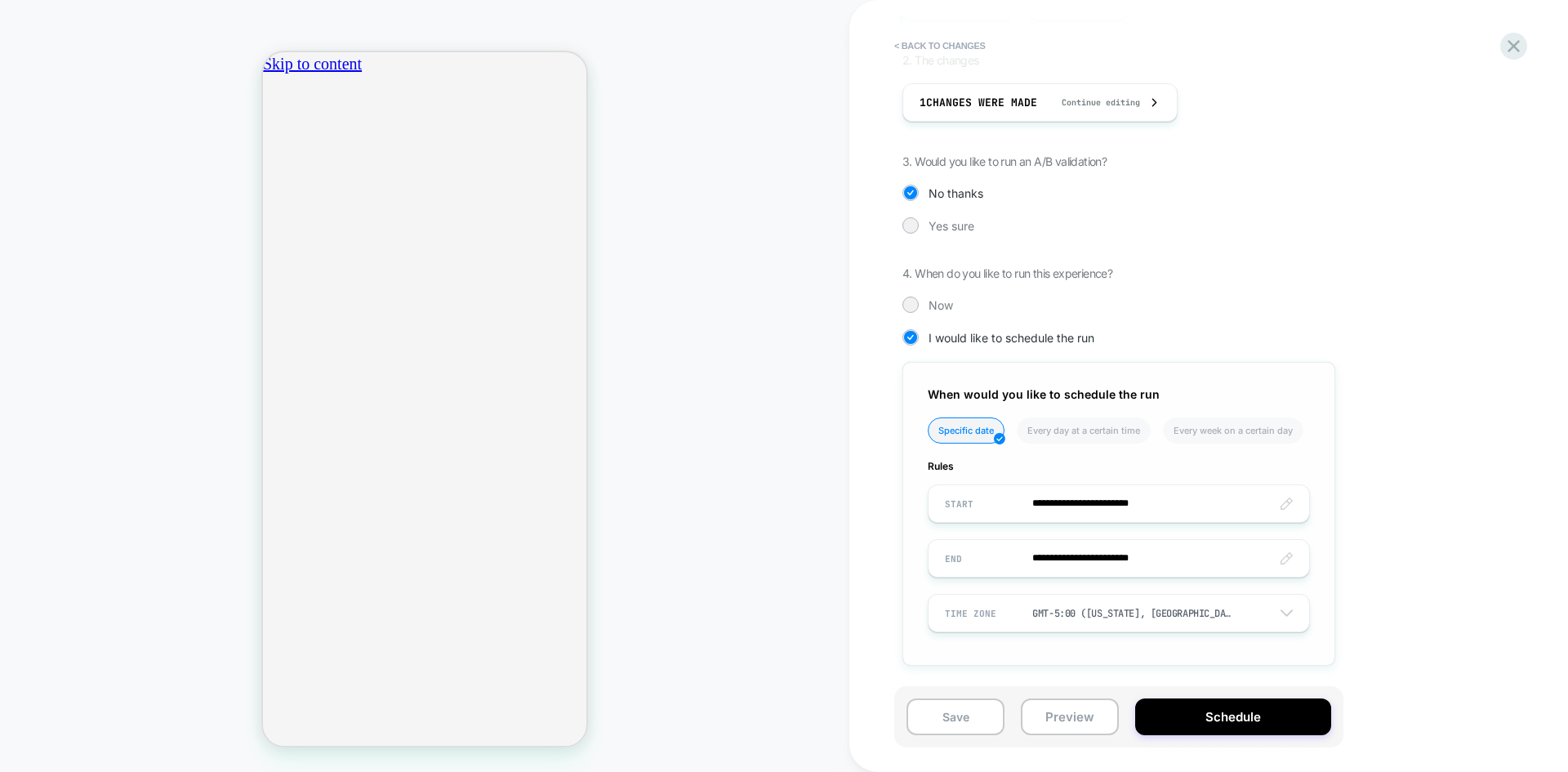
click at [1077, 567] on input "**********" at bounding box center [1119, 559] width 381 height 38
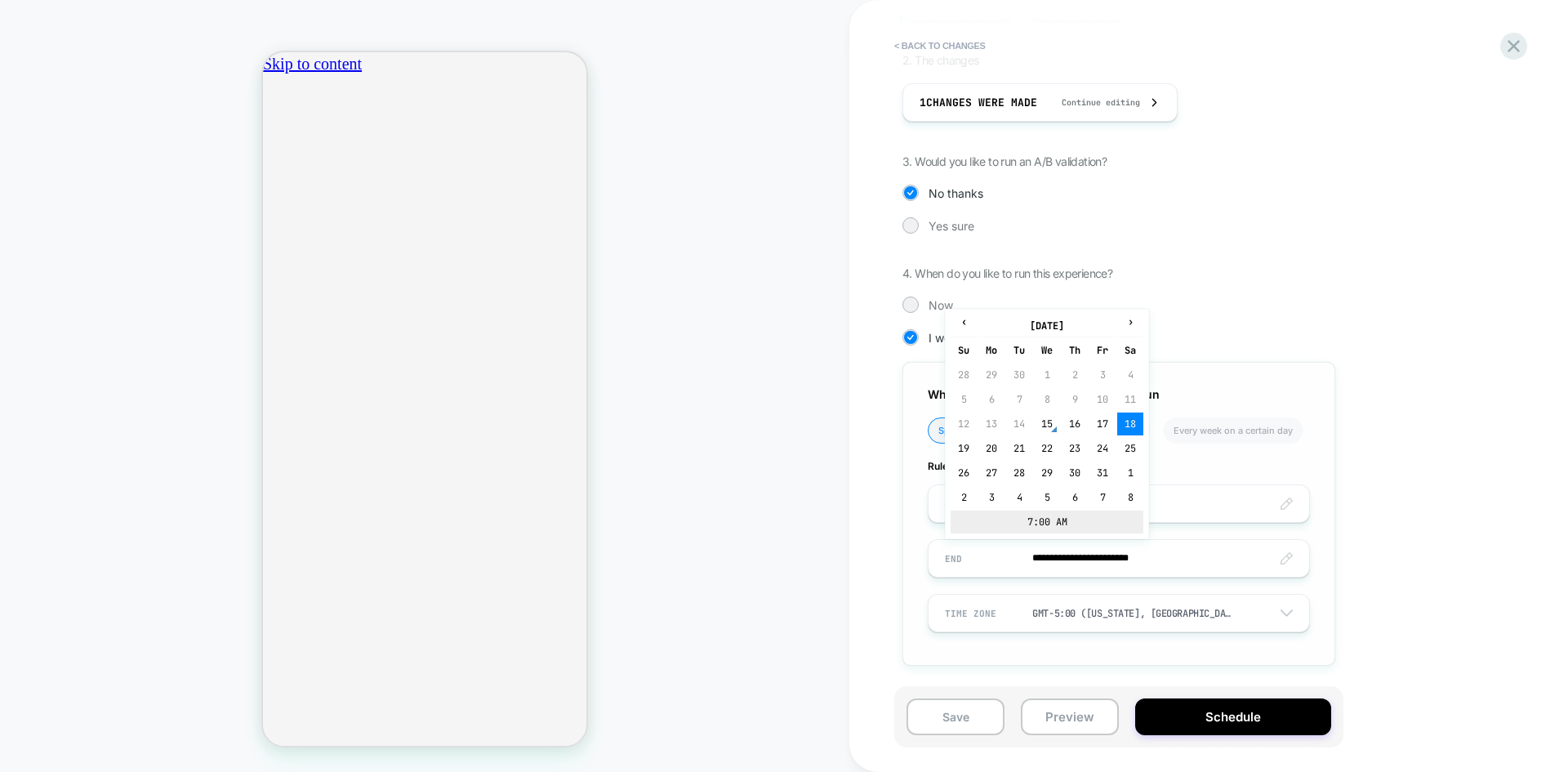
scroll to position [0, 0]
click at [964, 456] on td "19" at bounding box center [964, 448] width 27 height 23
click at [1143, 555] on input "**********" at bounding box center [1119, 559] width 381 height 38
click at [1029, 524] on td "7:00 AM" at bounding box center [1047, 521] width 192 height 23
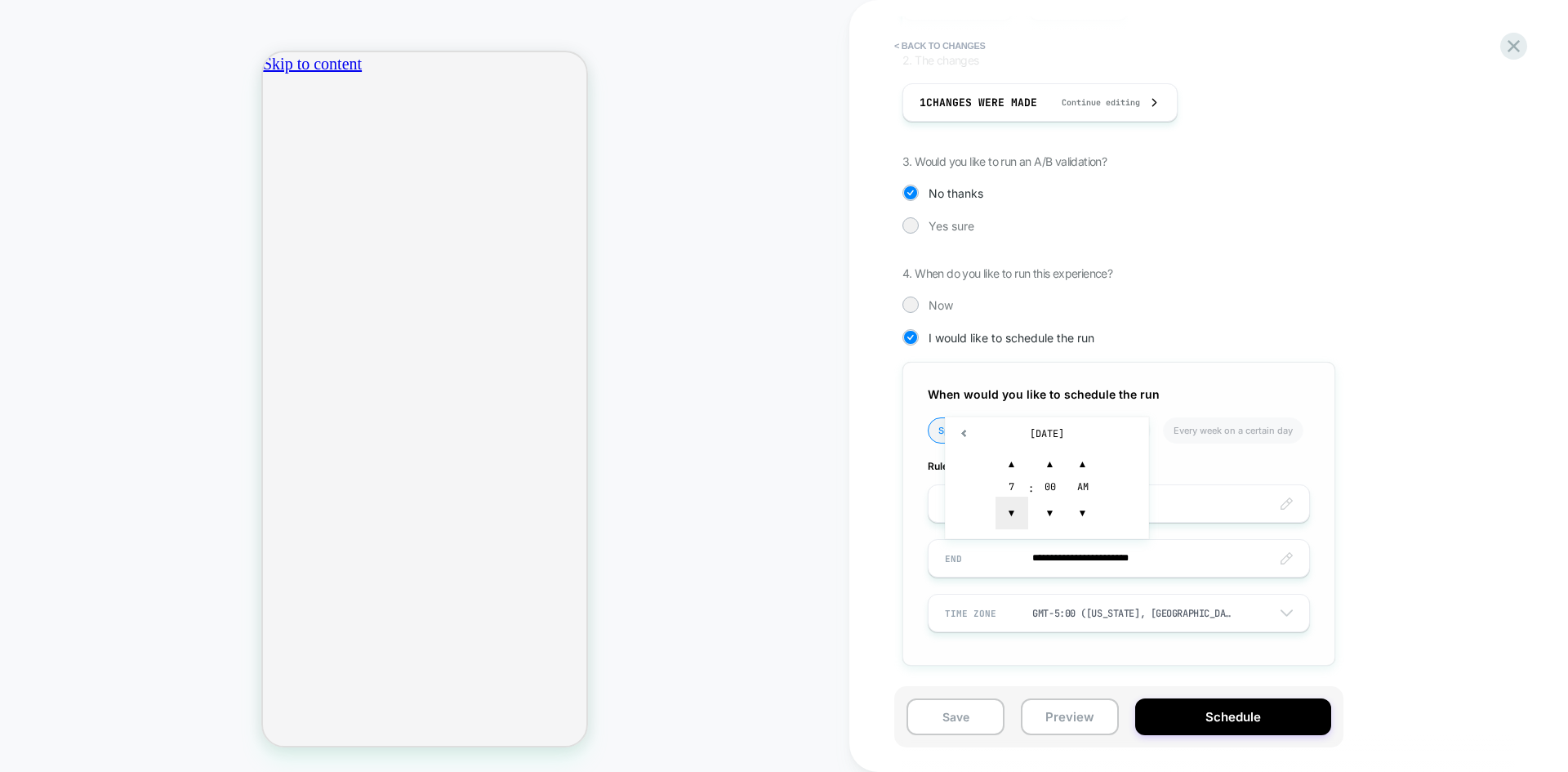
click at [1017, 504] on span "▼" at bounding box center [1012, 513] width 33 height 33
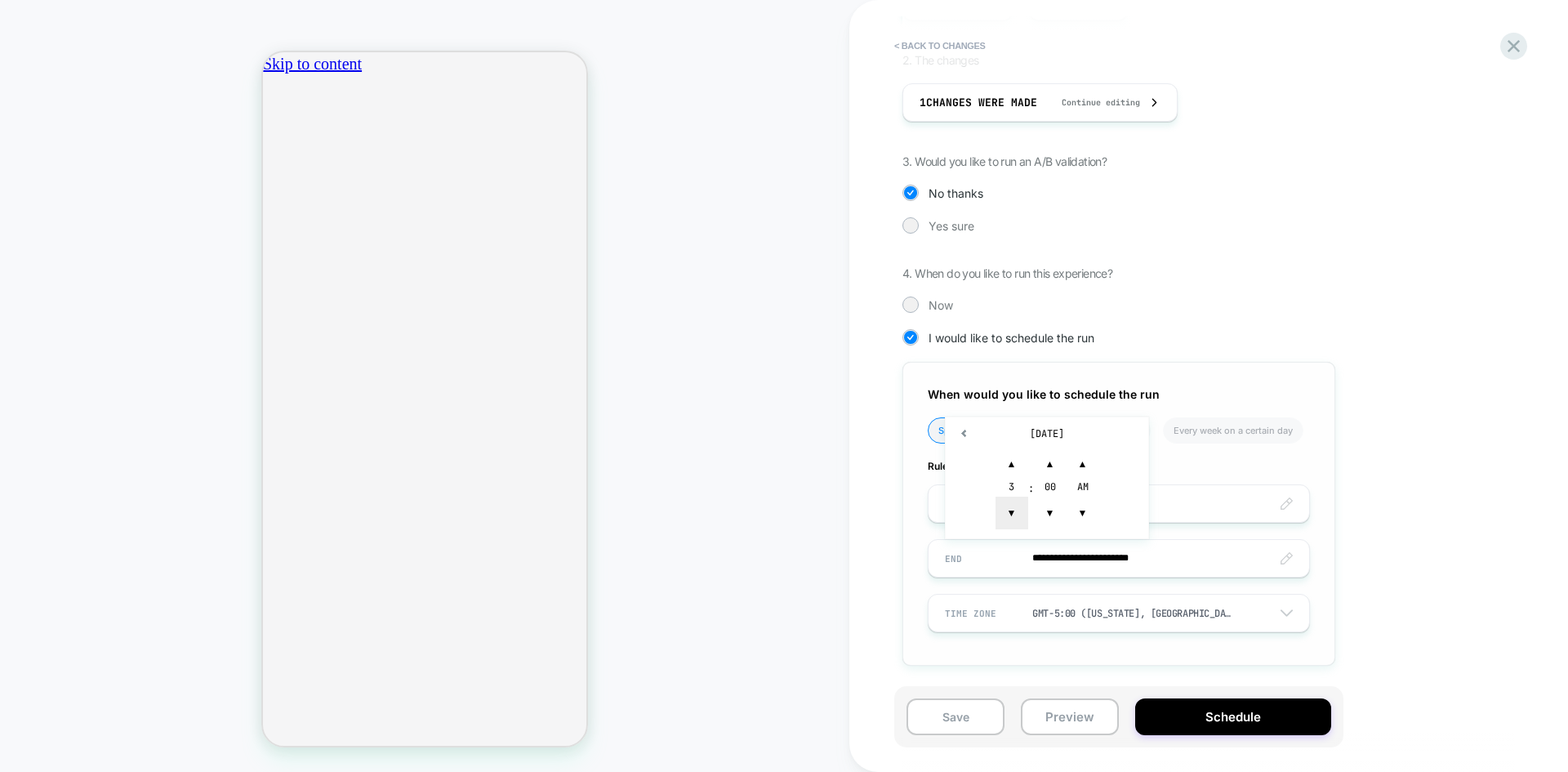
type input "**********"
click at [1431, 506] on div "**********" at bounding box center [1201, 294] width 596 height 793
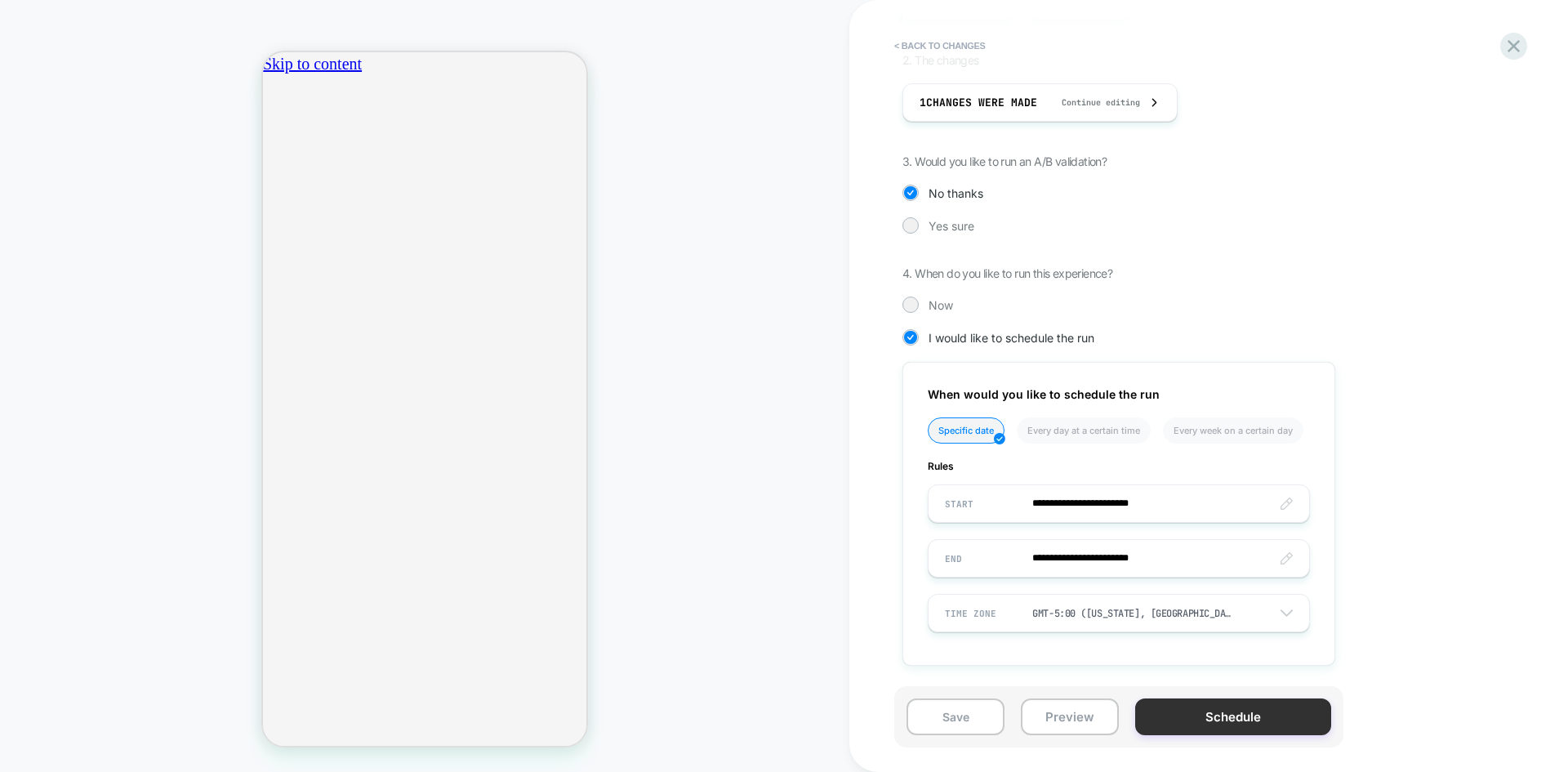
scroll to position [0, 575]
click at [1280, 722] on button "Schedule" at bounding box center [1234, 717] width 196 height 37
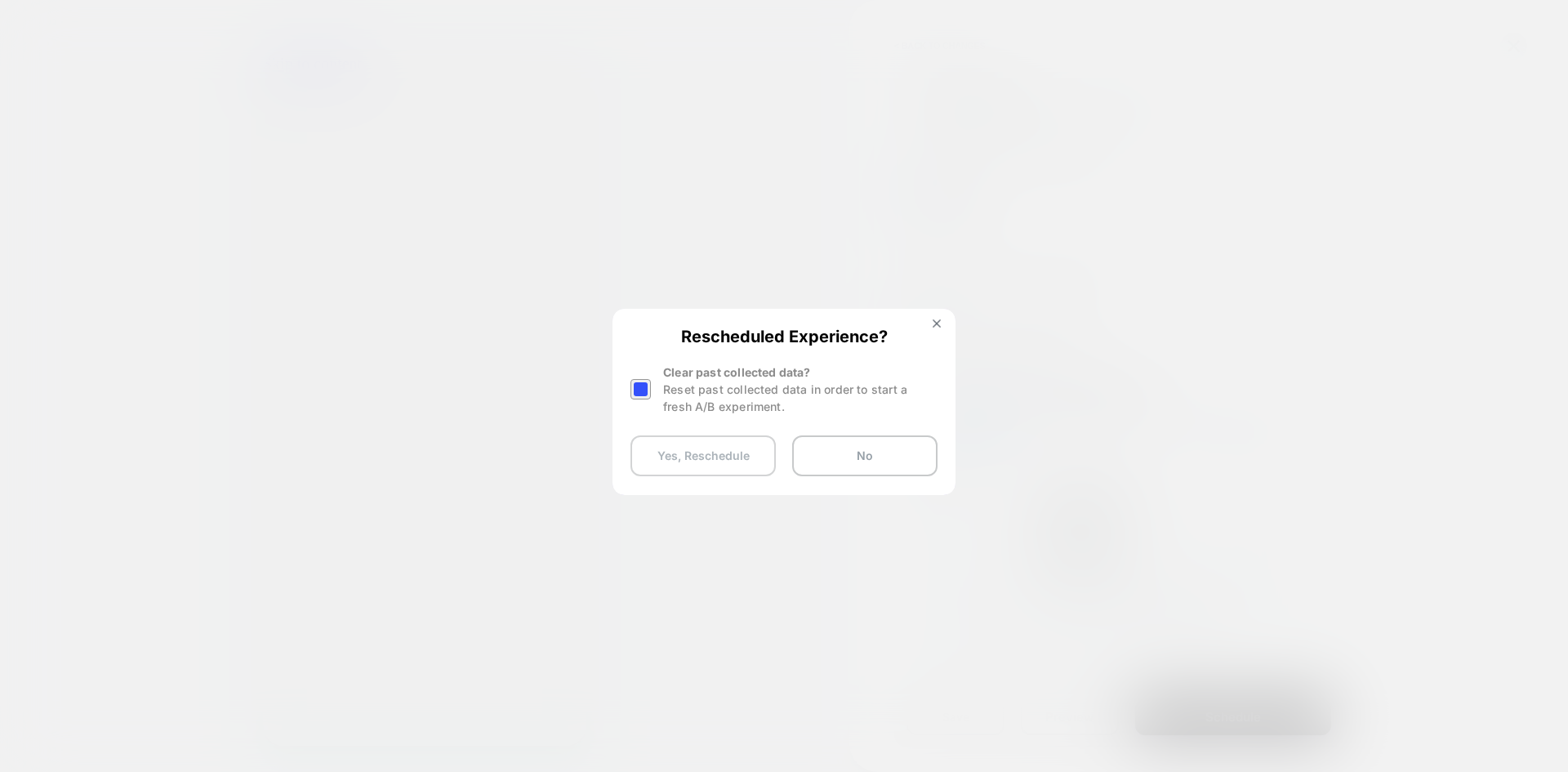
click at [741, 461] on button "Yes, Reschedule" at bounding box center [703, 455] width 146 height 41
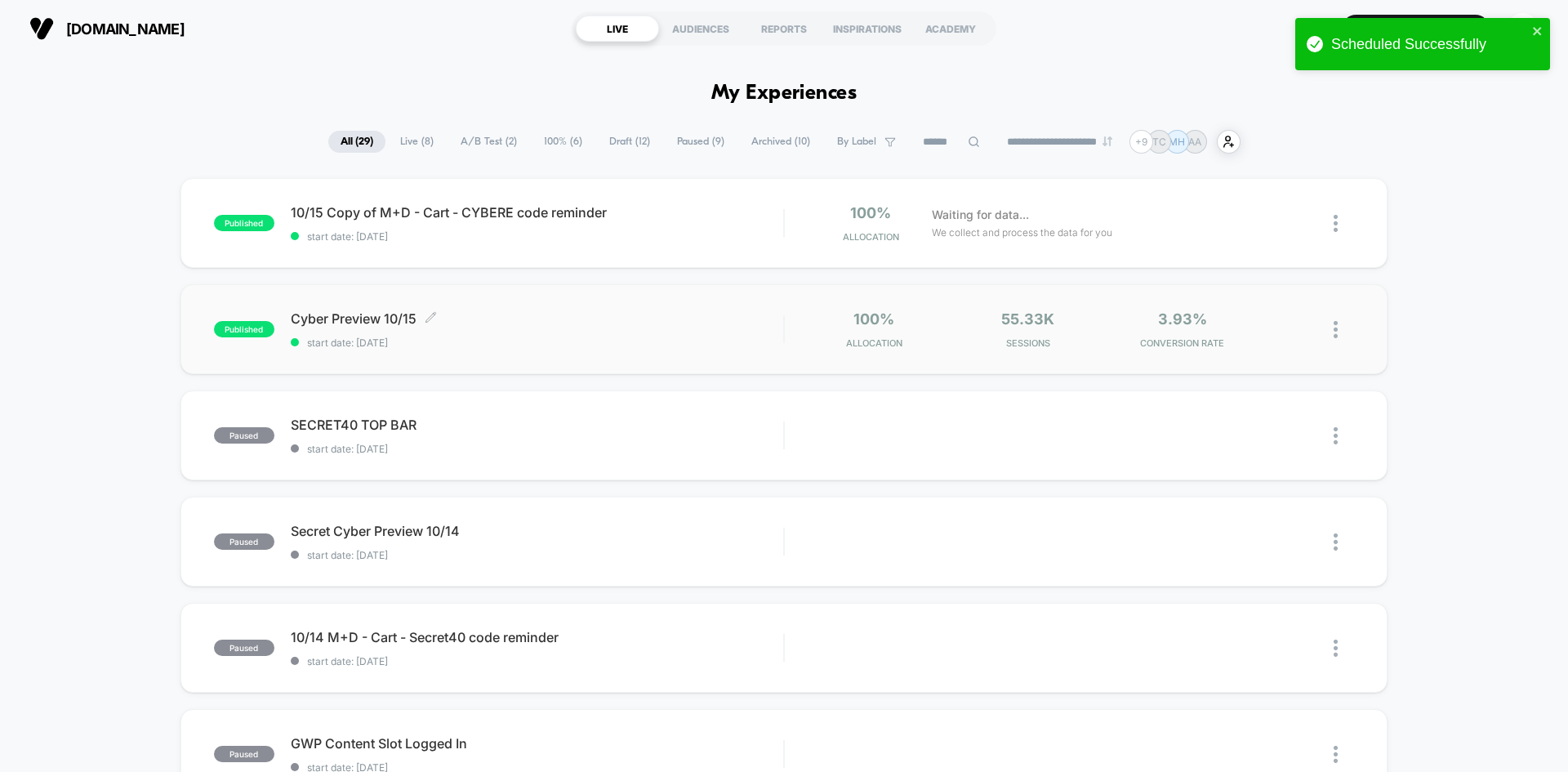
click at [691, 320] on span "Cyber Preview 10/15 Click to edit experience details" at bounding box center [538, 319] width 493 height 16
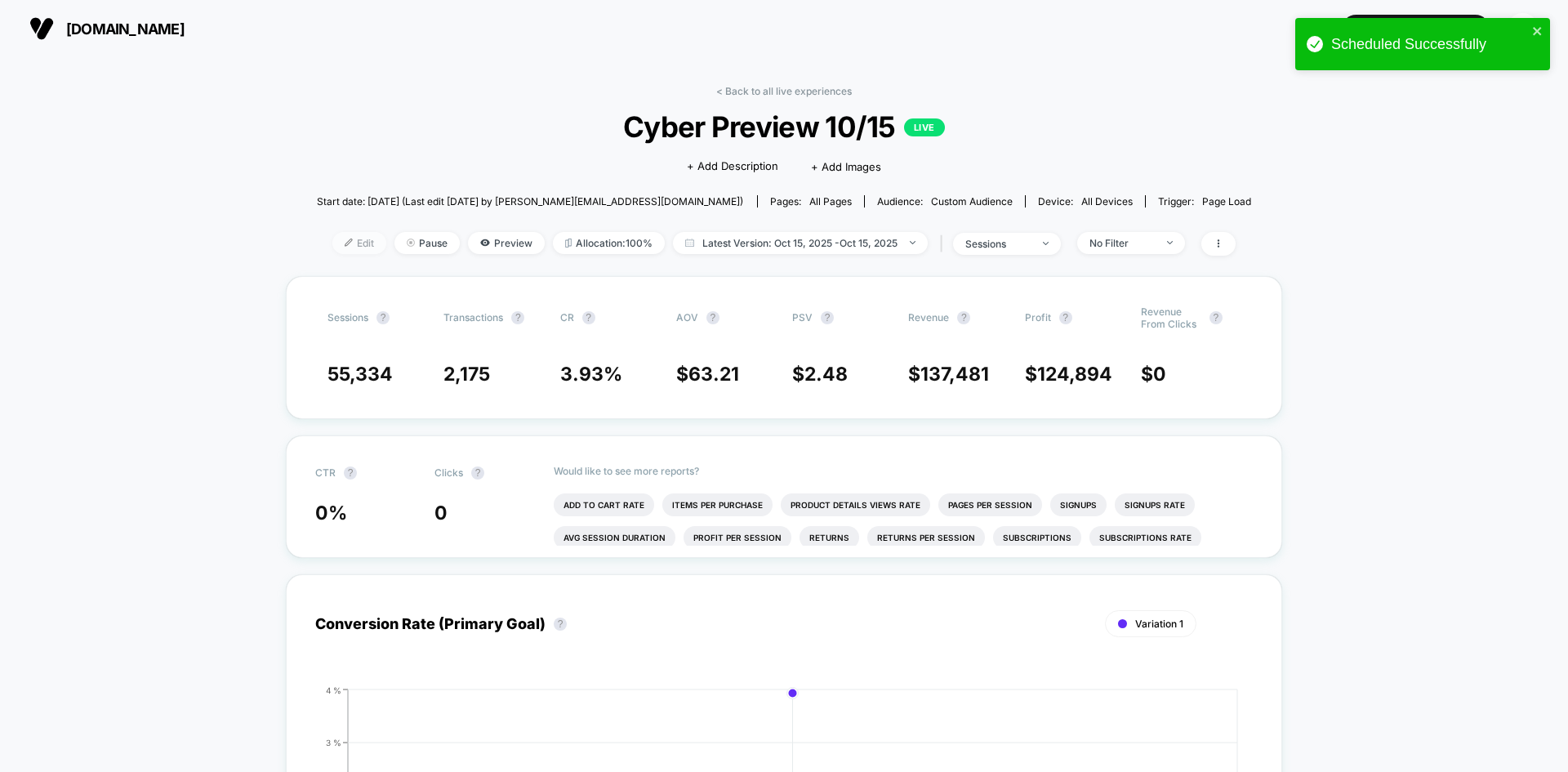
click at [359, 241] on span "Edit" at bounding box center [359, 243] width 54 height 22
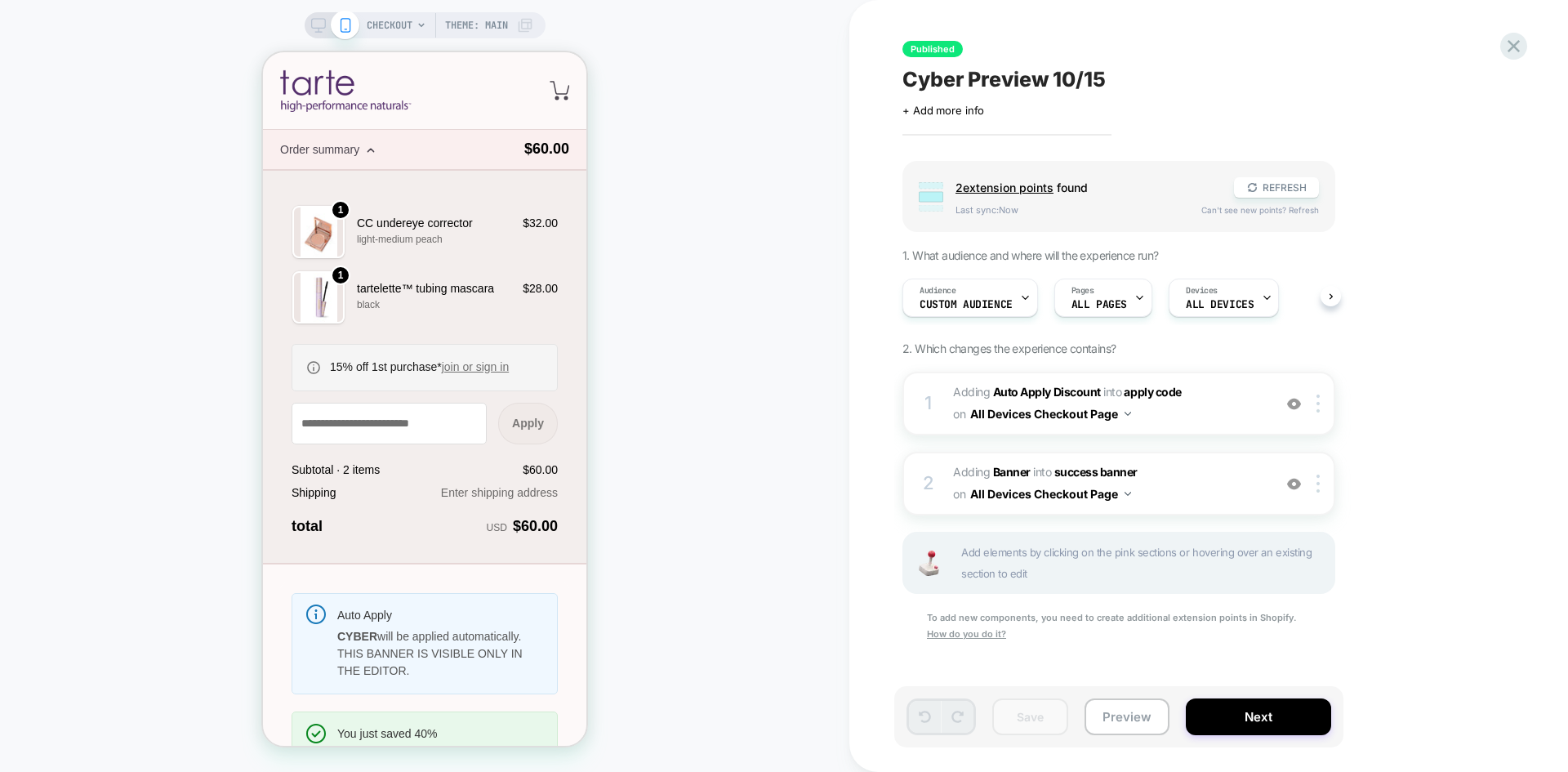
scroll to position [0, 1]
click at [1455, 424] on div "Group 2 extension point s found REFRESH Last sync: Now Can't see new points? Re…" at bounding box center [1201, 422] width 596 height 523
click at [1261, 716] on button "Next" at bounding box center [1258, 717] width 146 height 37
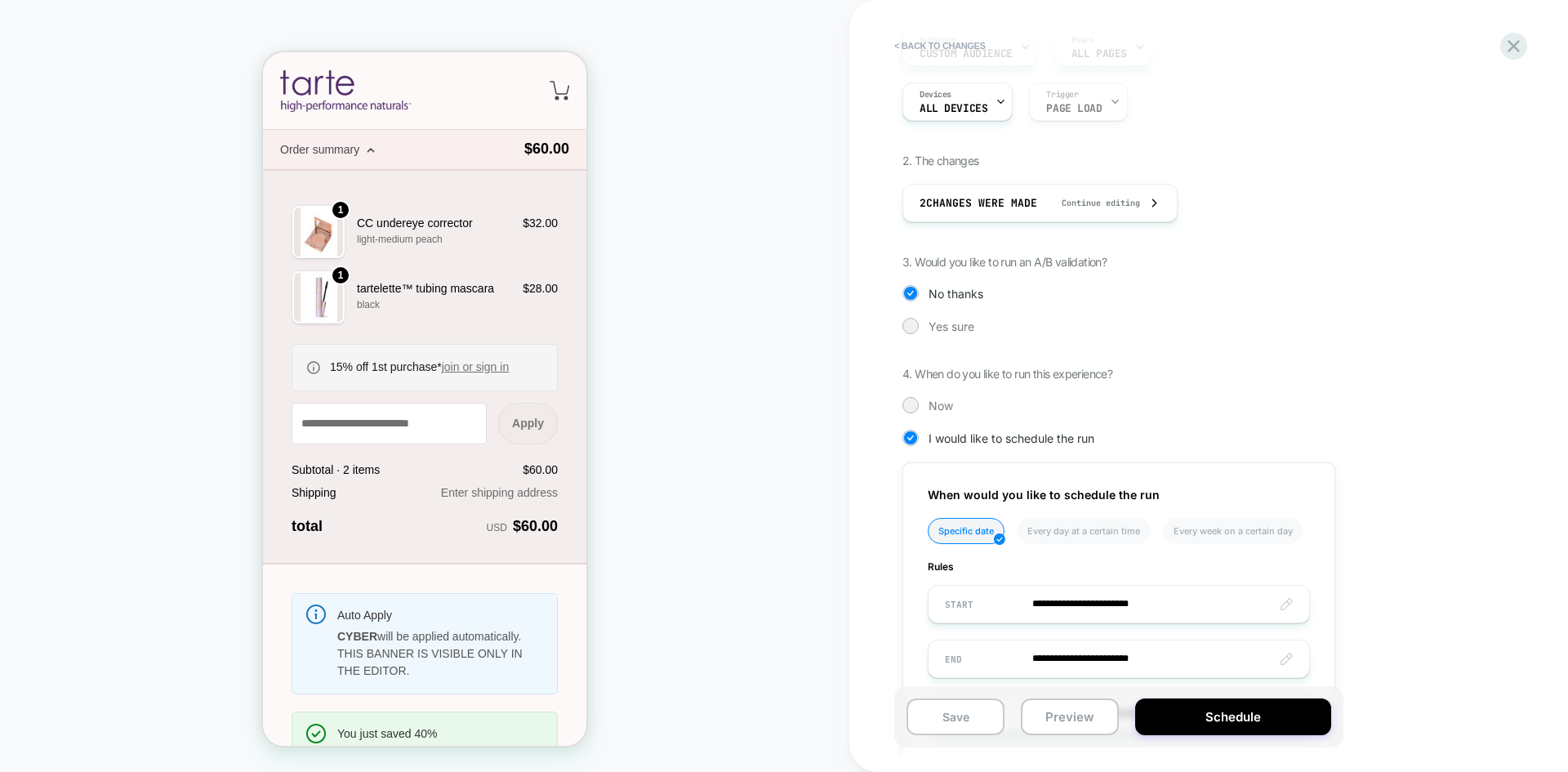
scroll to position [245, 0]
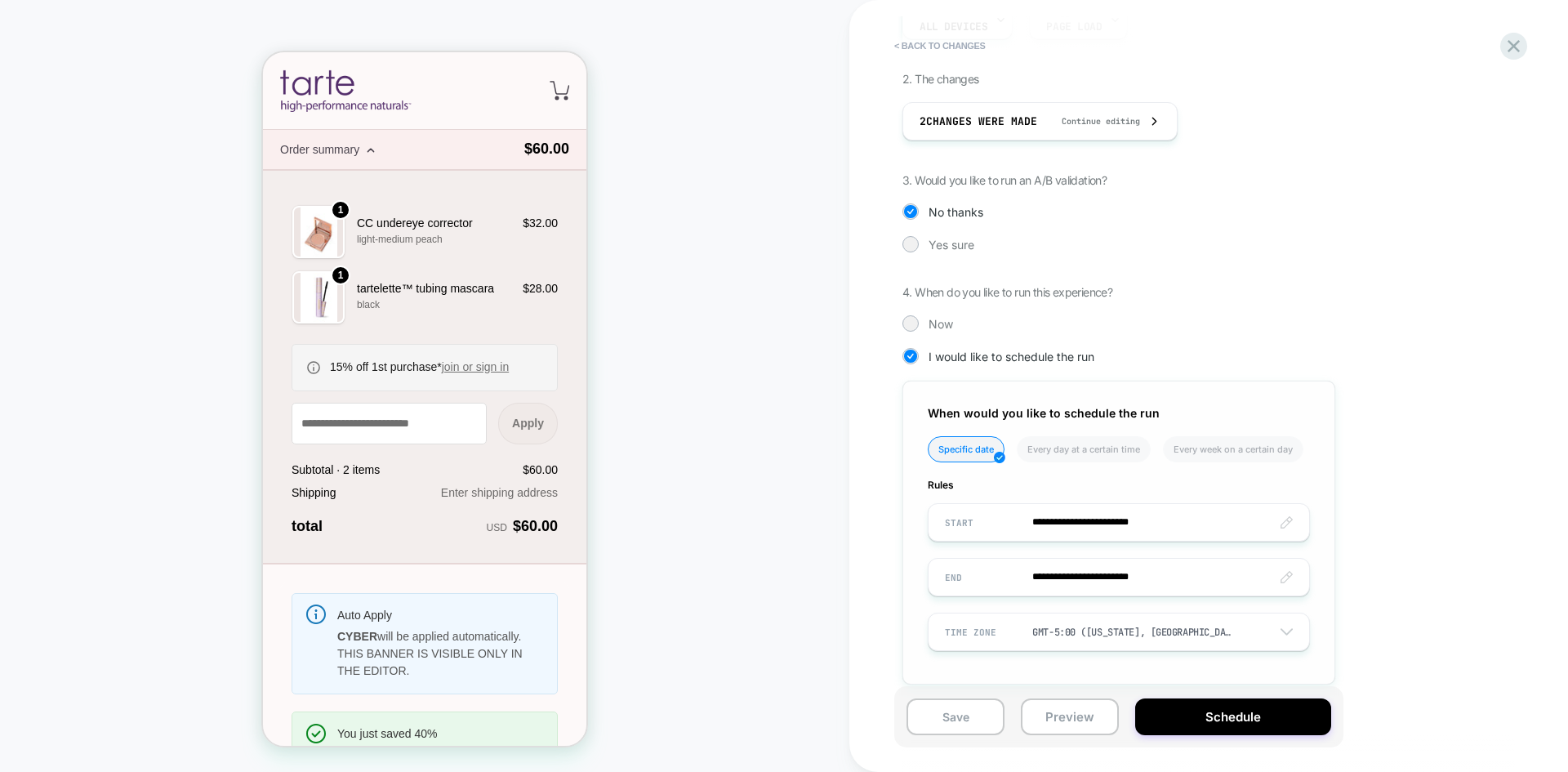
click at [1080, 580] on input "**********" at bounding box center [1119, 577] width 381 height 38
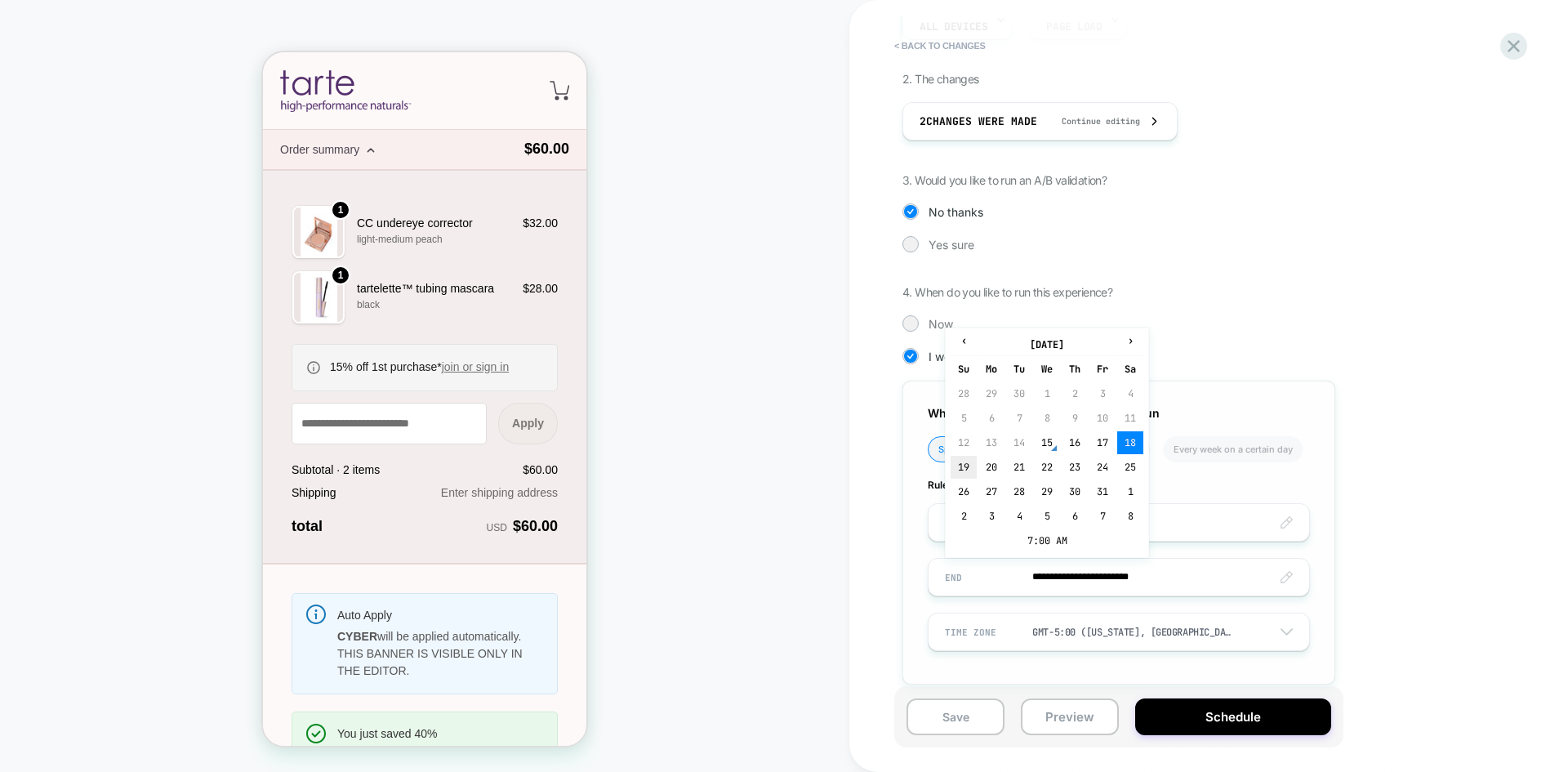
click at [964, 470] on td "19" at bounding box center [964, 467] width 27 height 23
click at [1139, 571] on input "**********" at bounding box center [1119, 577] width 381 height 38
click at [1031, 537] on td "7:00 AM" at bounding box center [1047, 540] width 192 height 23
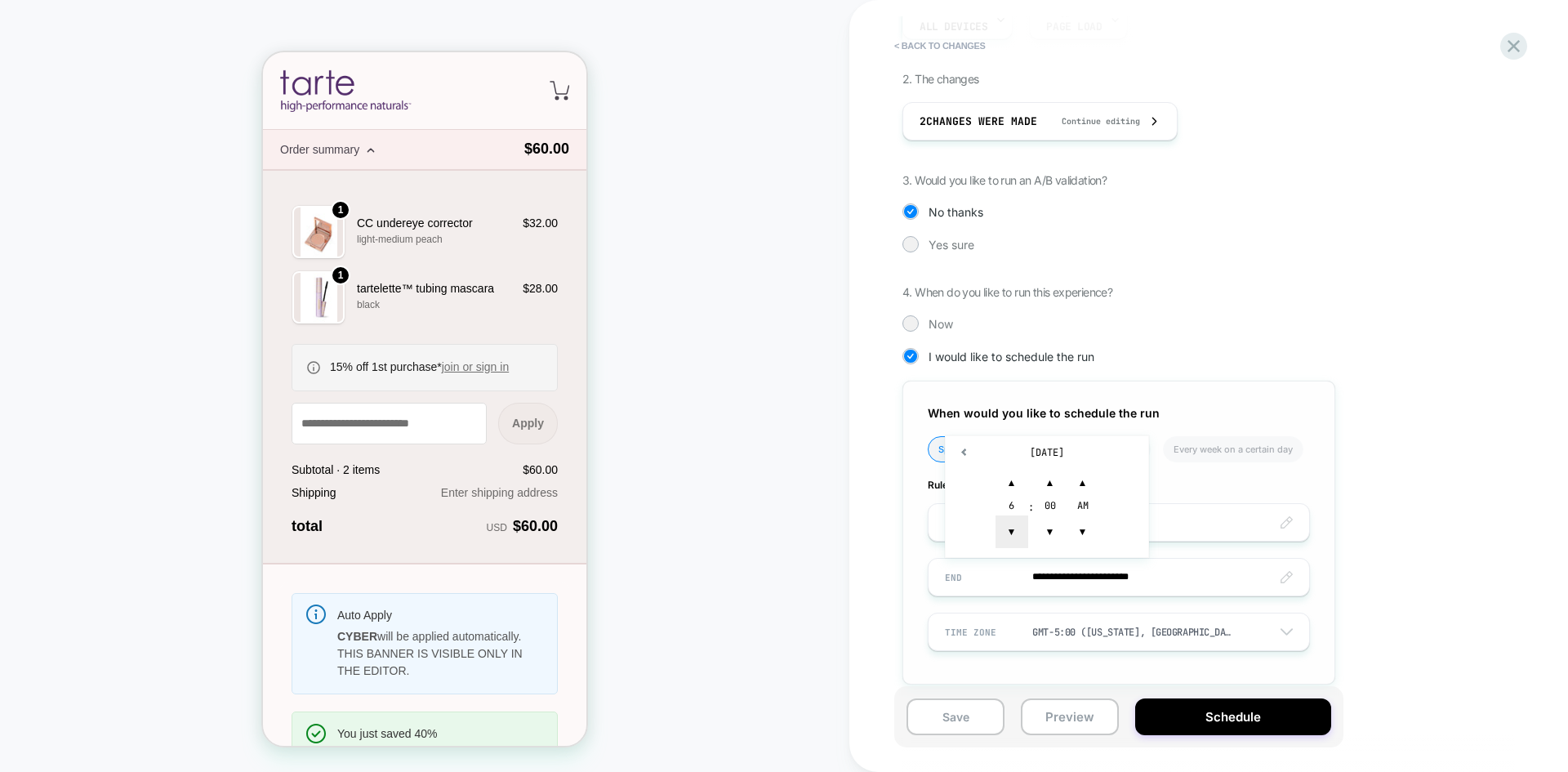
click at [1018, 528] on span "▼" at bounding box center [1012, 532] width 33 height 33
click at [1018, 527] on span "▼" at bounding box center [1012, 532] width 33 height 33
type input "**********"
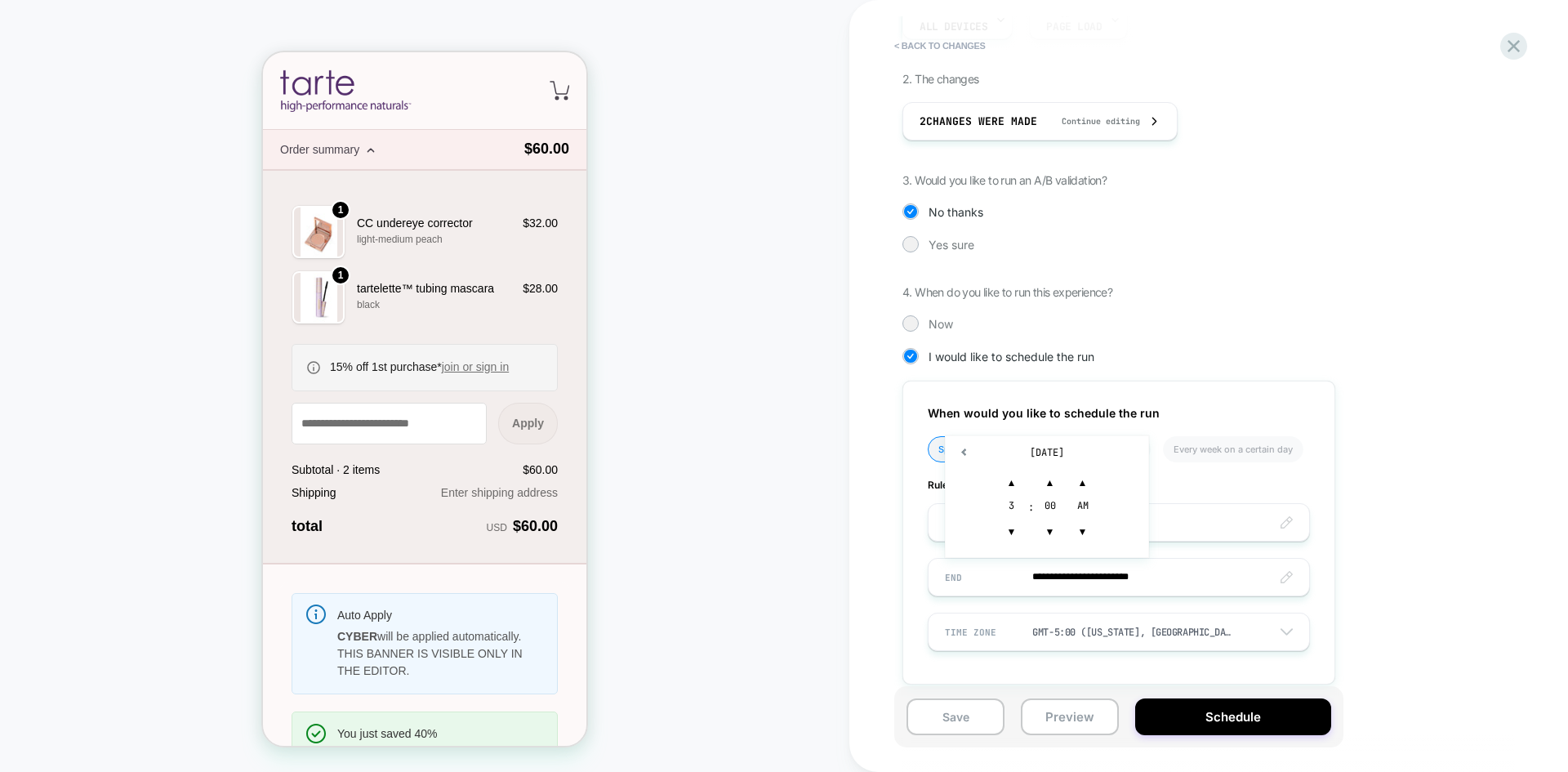
click at [1372, 527] on div "**********" at bounding box center [1201, 312] width 596 height 793
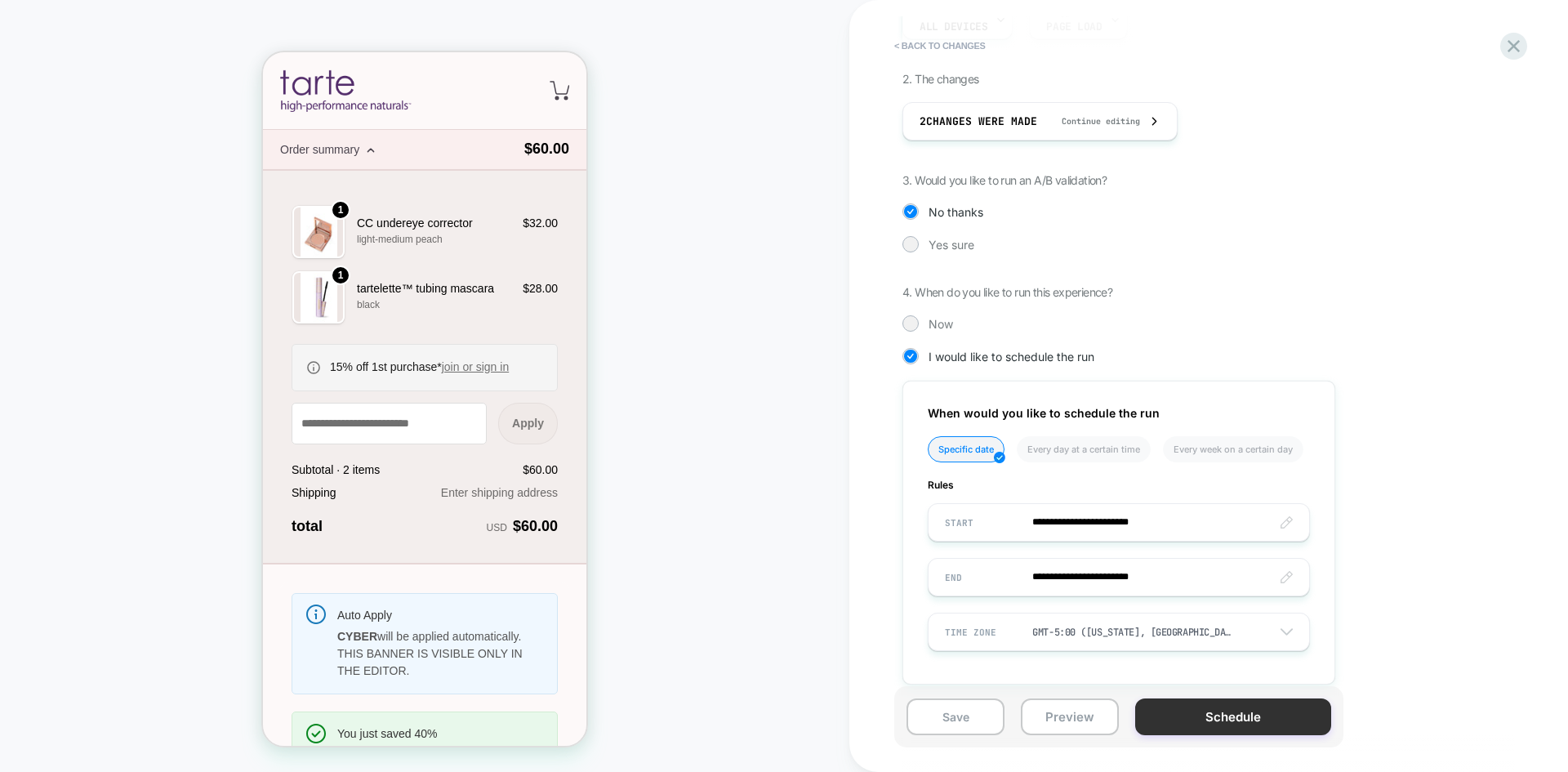
click at [1202, 715] on button "Schedule" at bounding box center [1234, 717] width 196 height 37
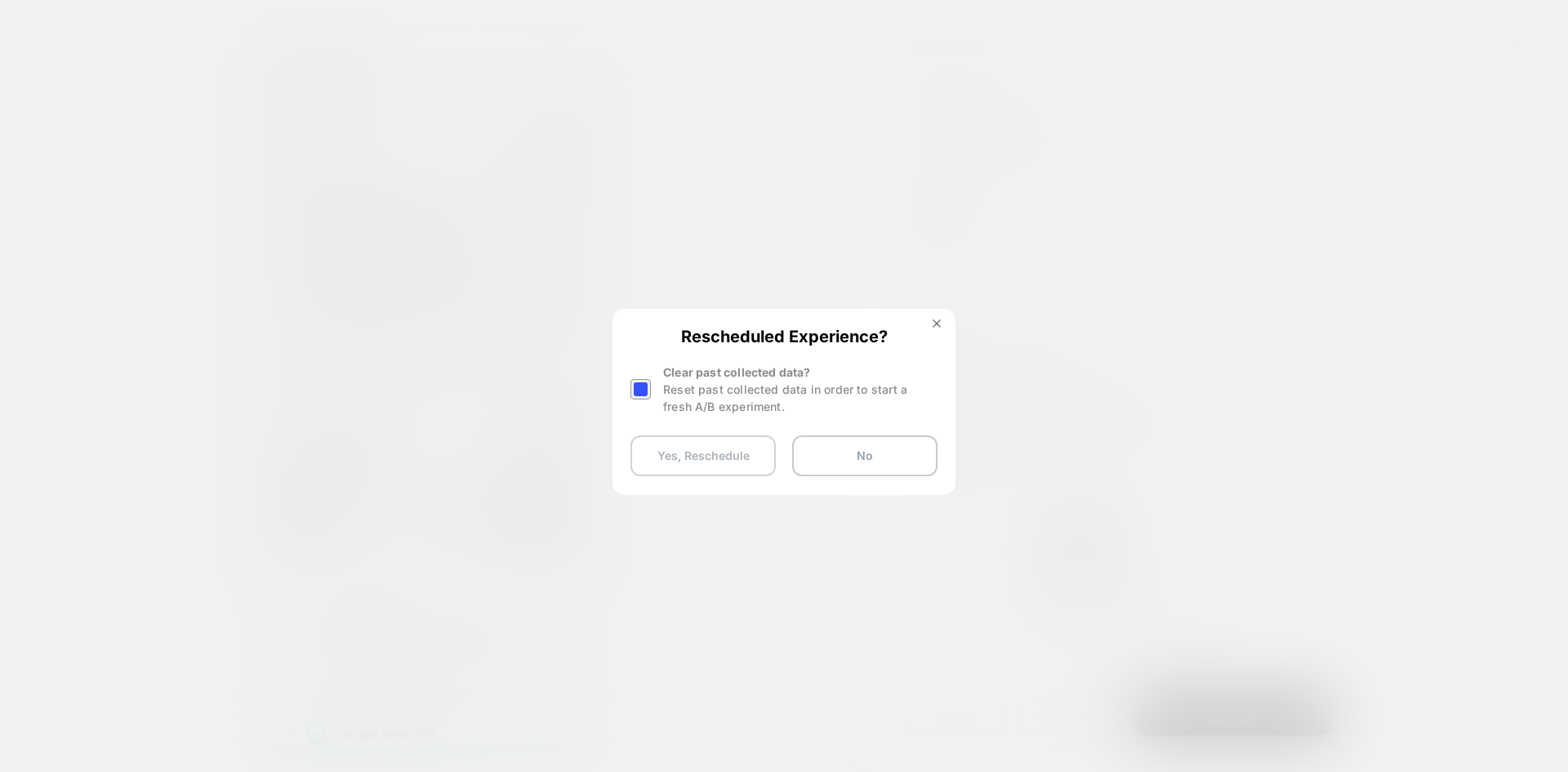
click at [735, 467] on button "Yes, Reschedule" at bounding box center [703, 455] width 146 height 41
